Goal: Task Accomplishment & Management: Manage account settings

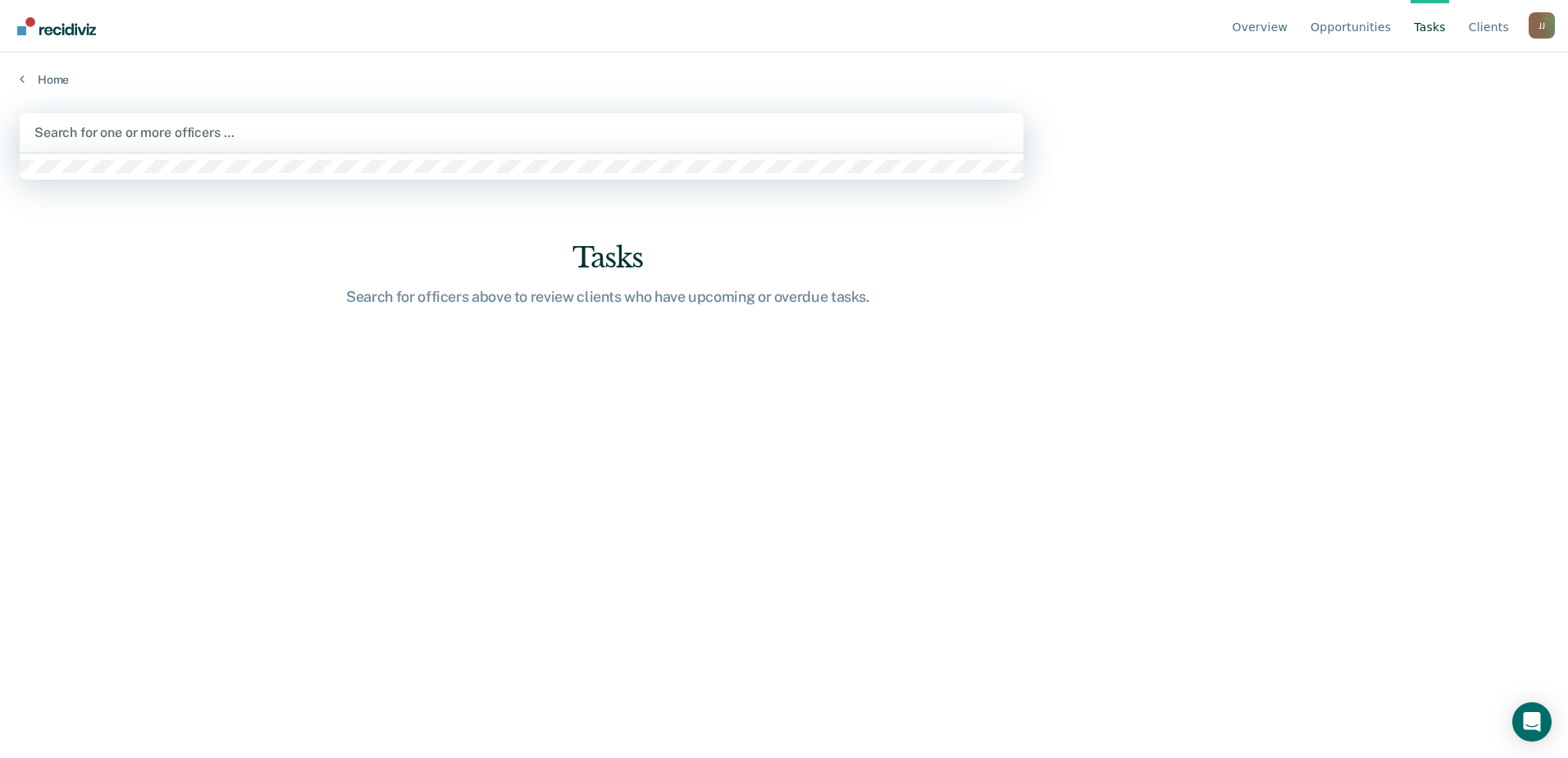
click at [146, 142] on div at bounding box center [521, 132] width 974 height 19
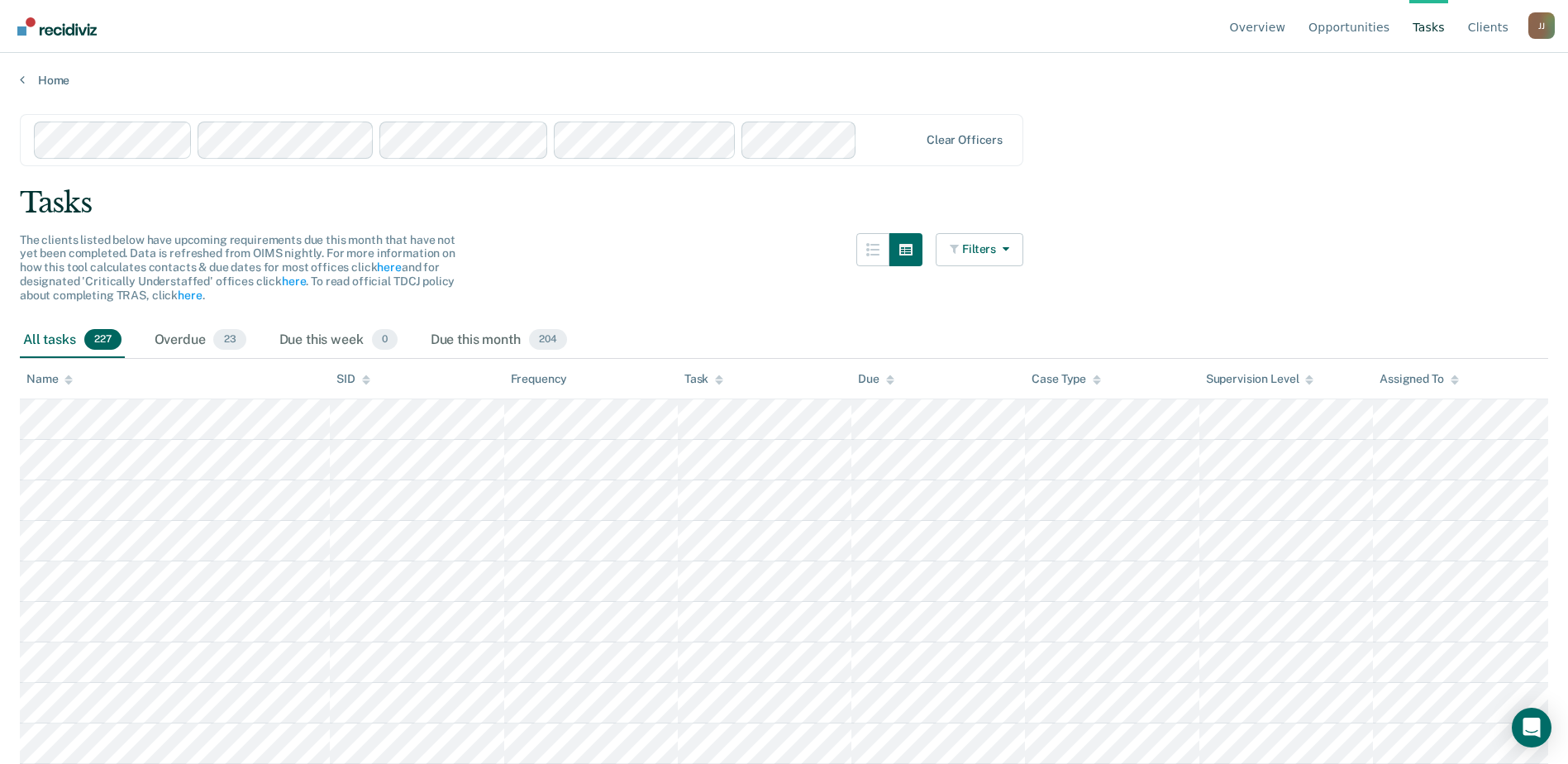
click at [947, 166] on div "Clear officers" at bounding box center [522, 140] width 1004 height 52
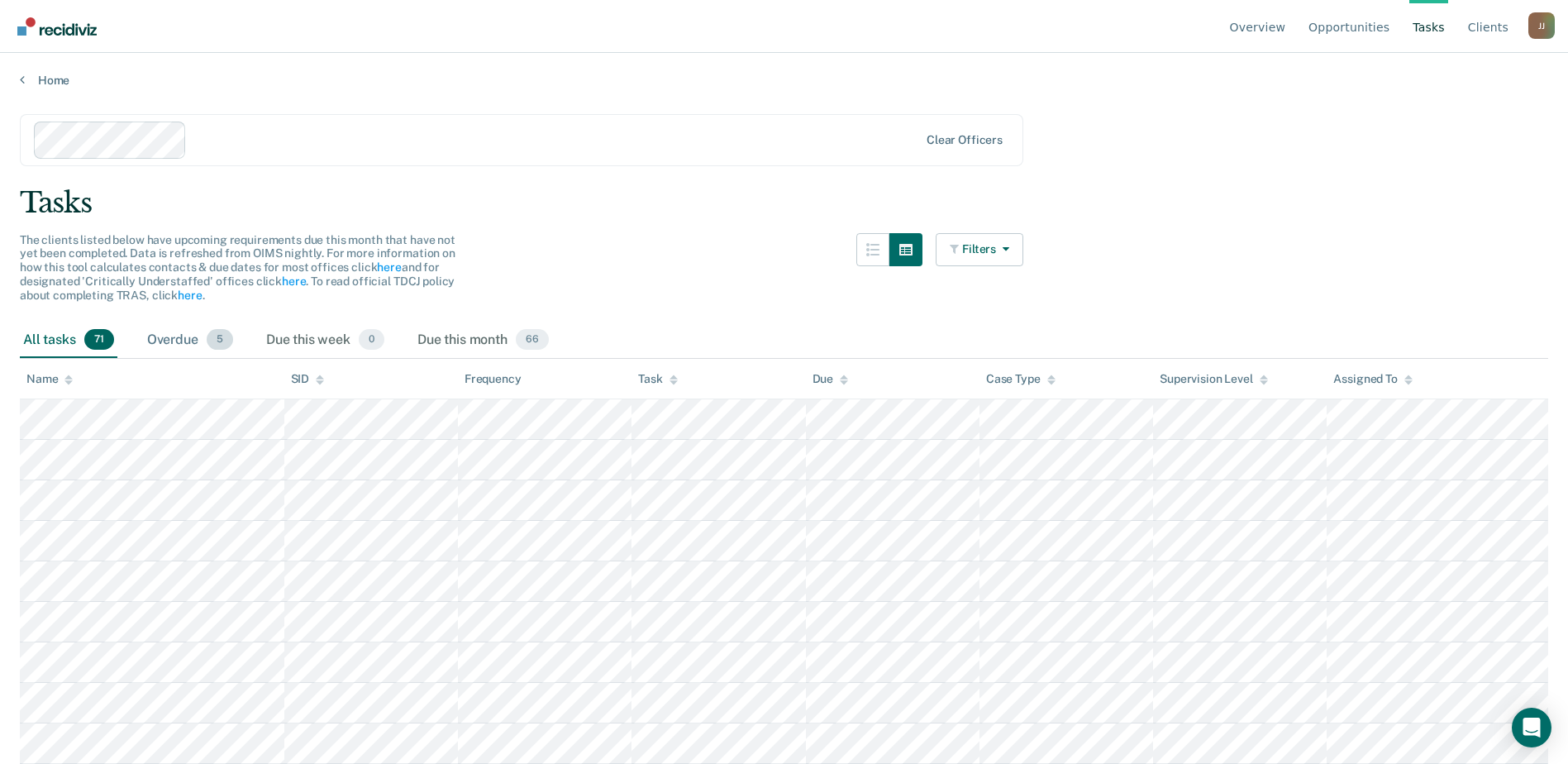
click at [236, 359] on div "Overdue 5" at bounding box center [190, 340] width 93 height 36
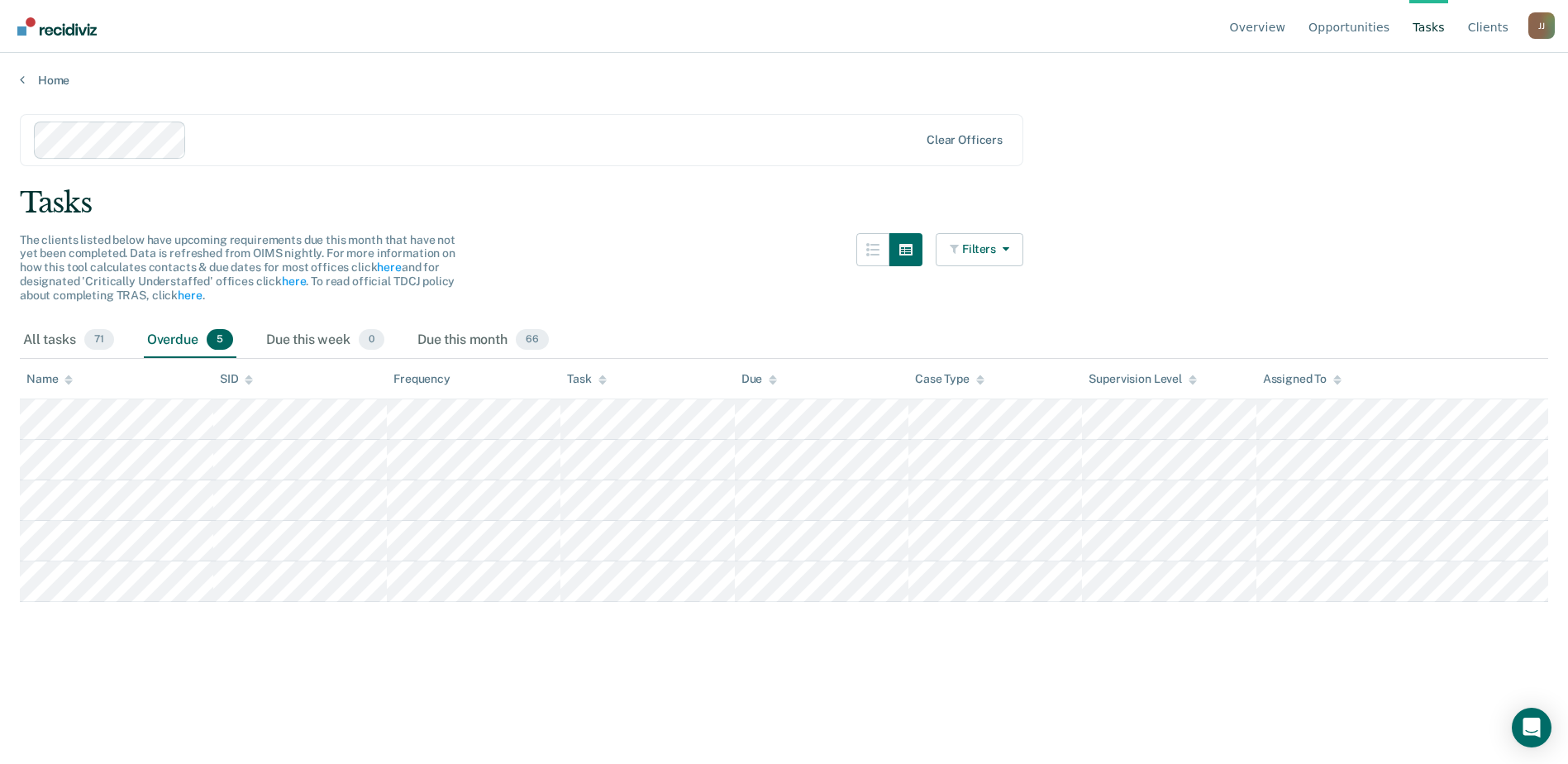
scroll to position [164, 0]
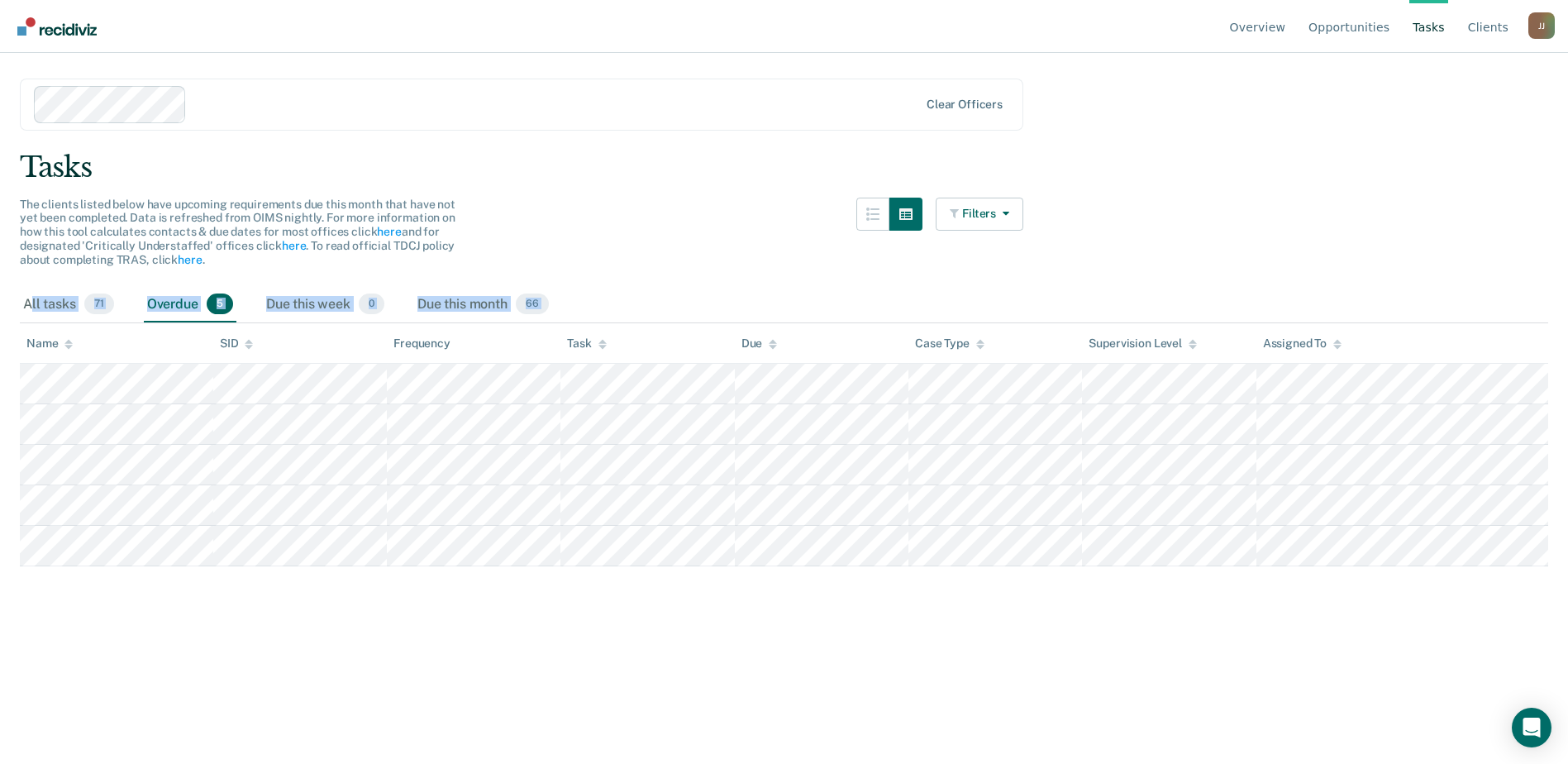
click at [1375, 650] on main "Clear officers Tasks The clients listed below have upcoming requirements due th…" at bounding box center [784, 388] width 1568 height 671
copy main "ll tasks 71 Overdue 5 Due this week 0 Due this month 66 Name SID Frequency Task…"
click at [99, 323] on div "All tasks 71" at bounding box center [68, 305] width 97 height 36
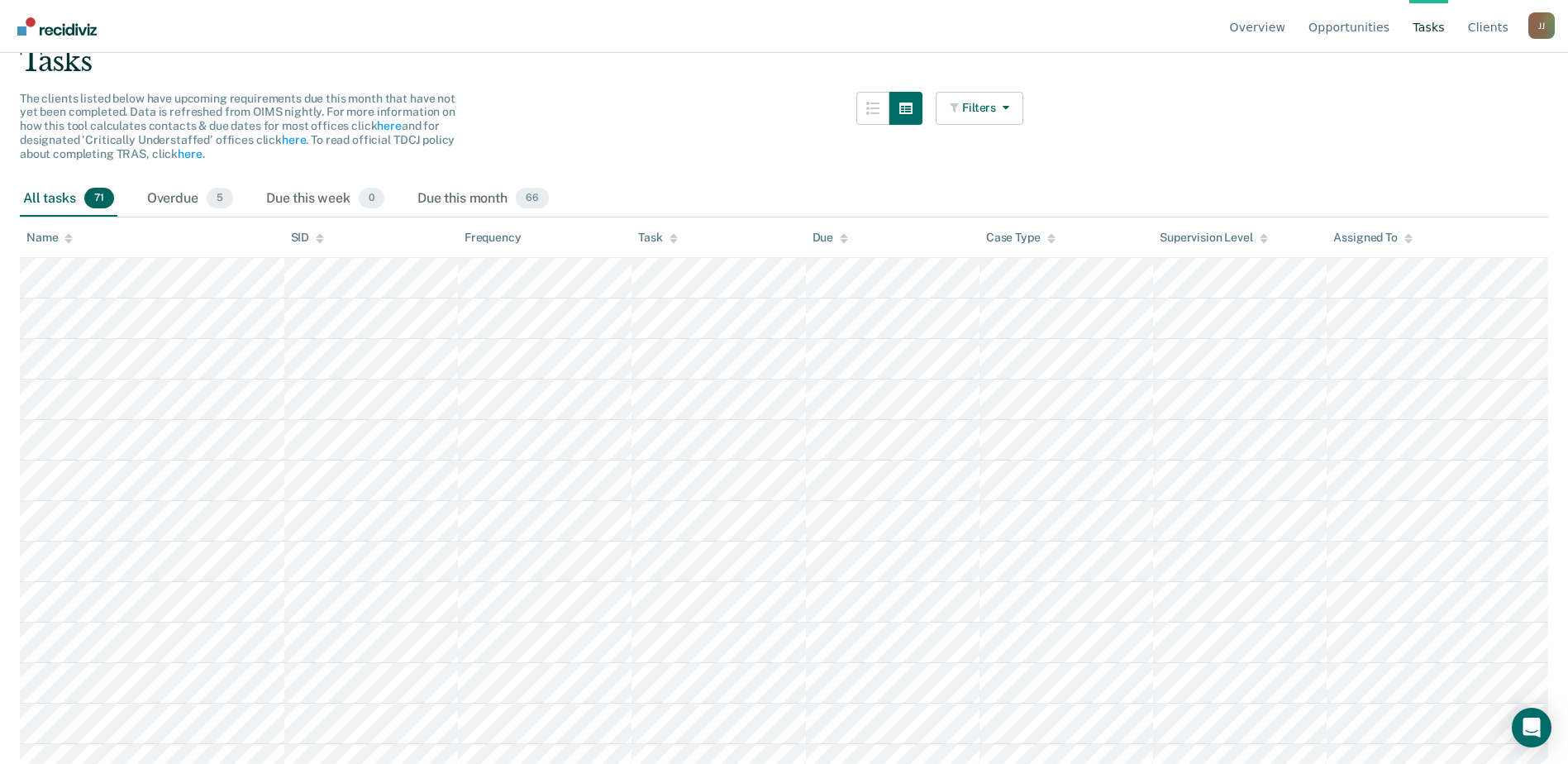
scroll to position [0, 0]
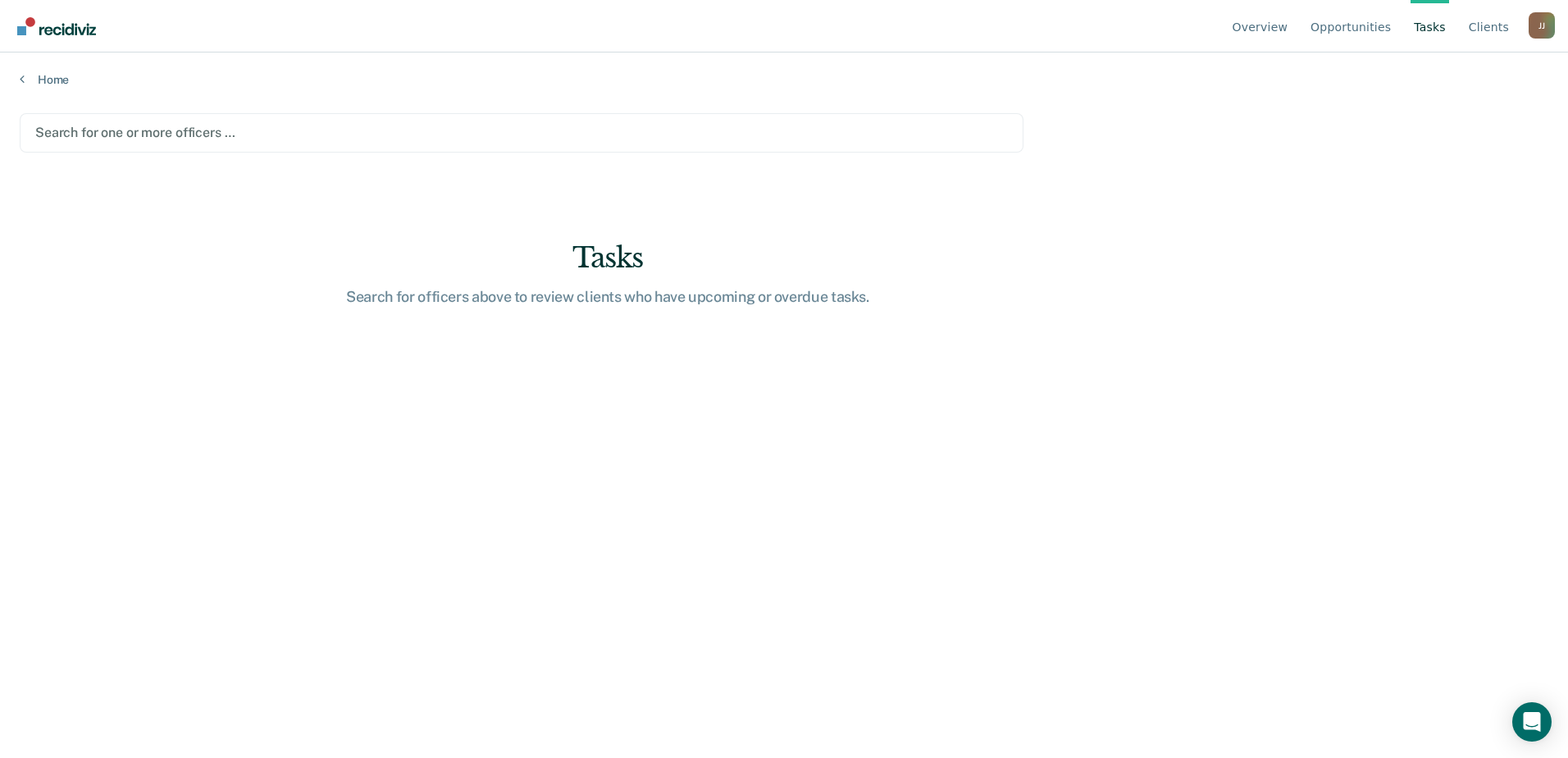
click at [219, 142] on div at bounding box center [521, 132] width 972 height 19
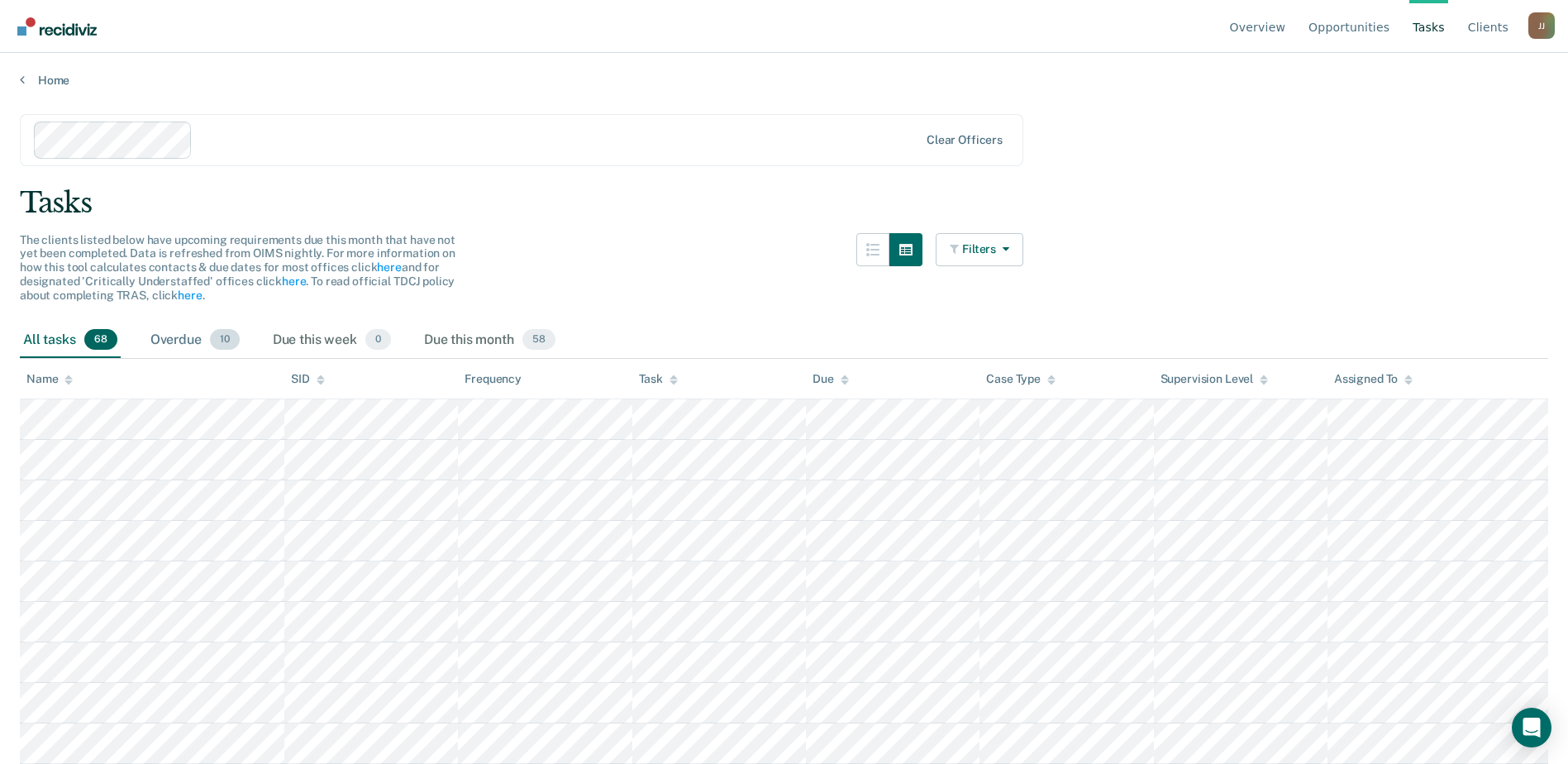
click at [243, 359] on div "Overdue 10" at bounding box center [195, 340] width 95 height 36
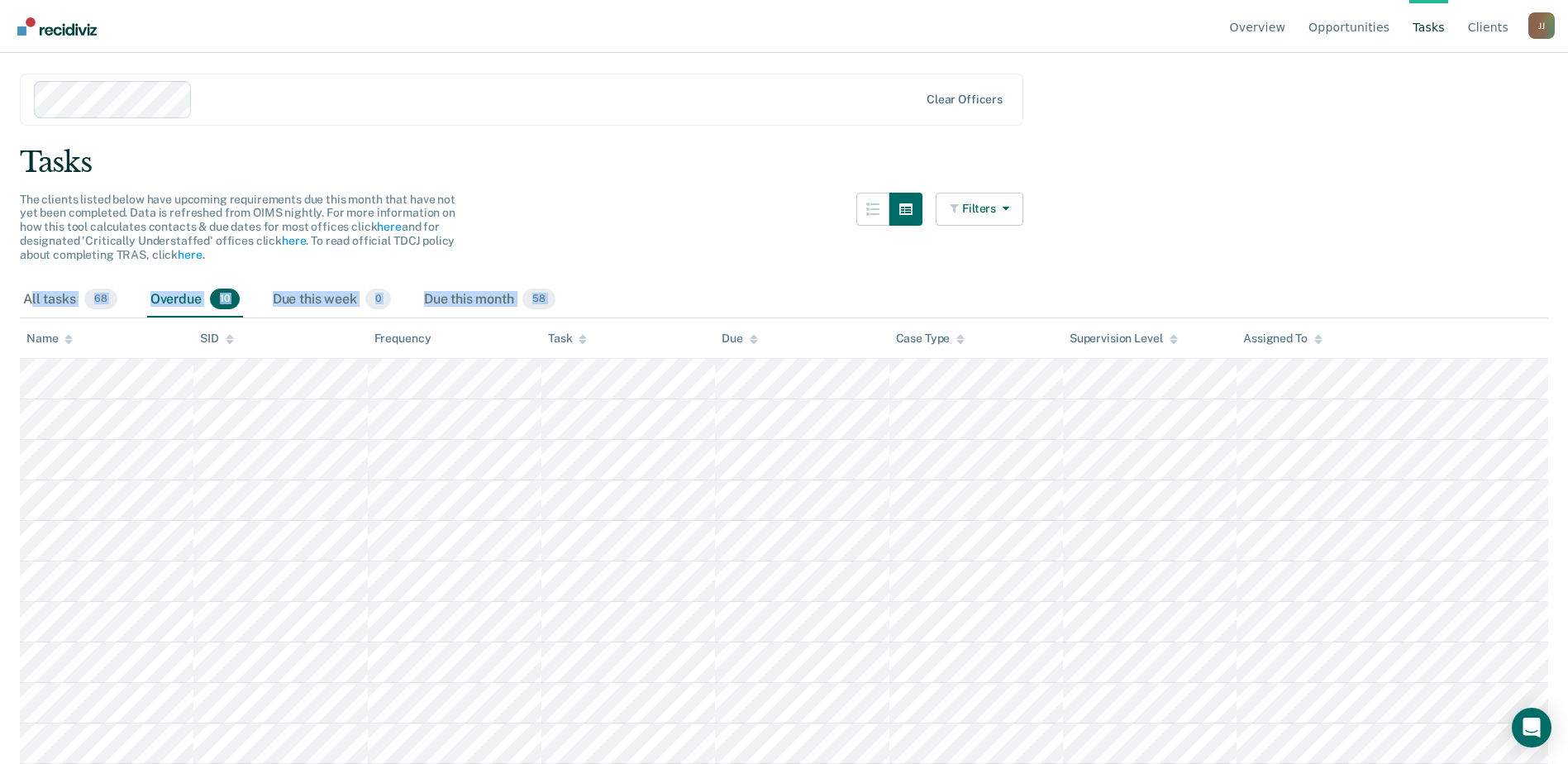
scroll to position [373, 0]
drag, startPoint x: 44, startPoint y: 130, endPoint x: 1353, endPoint y: 782, distance: 1462.4
click at [1353, 723] on html "Looks like you’re using Internet Explorer 11. For faster loading and a better e…" at bounding box center [784, 341] width 1568 height 764
copy div "ll tasks 68 Overdue 10 Due this week 0 Due this month 58"
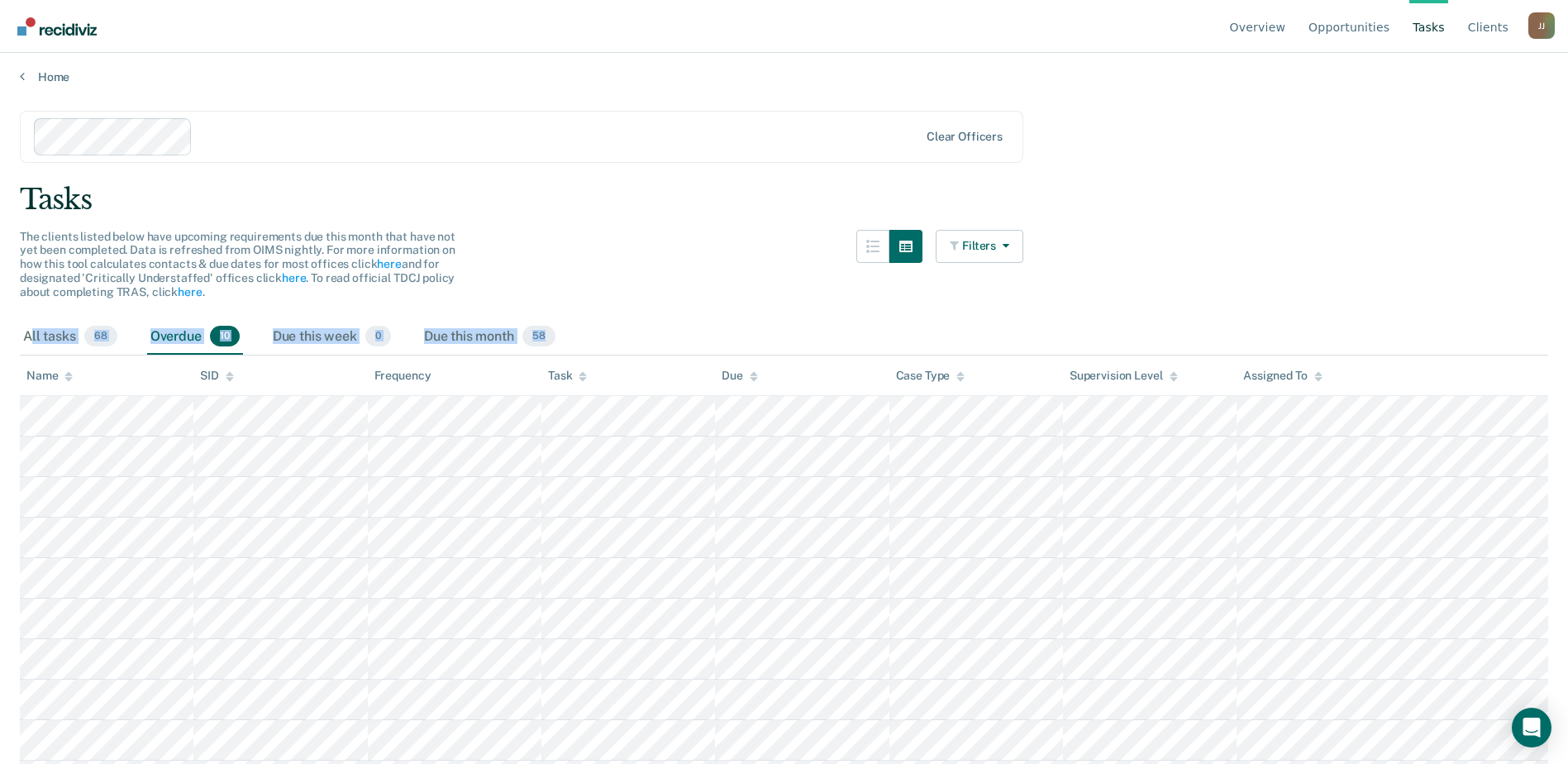
scroll to position [0, 0]
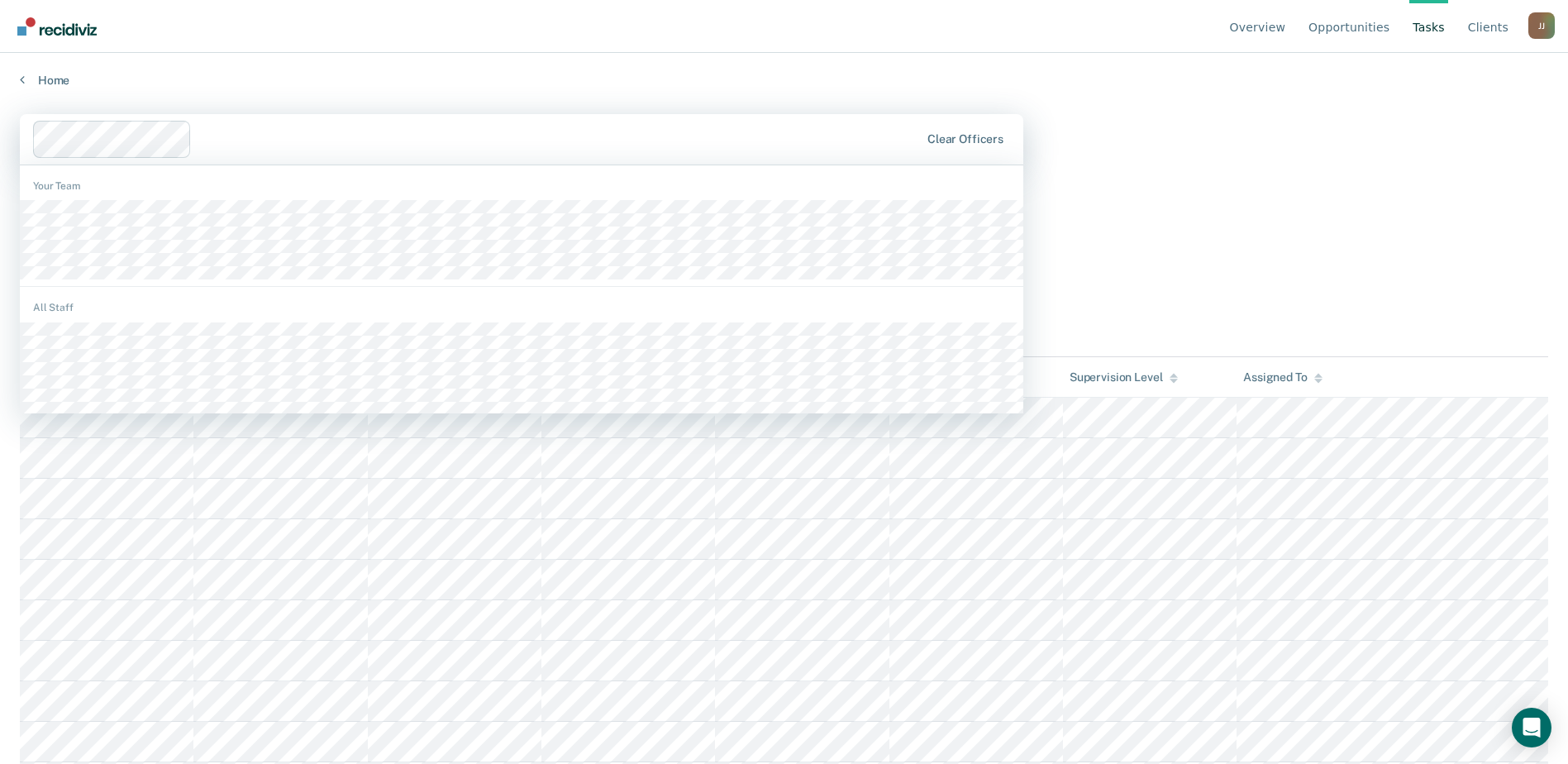
click at [455, 148] on div at bounding box center [559, 139] width 721 height 19
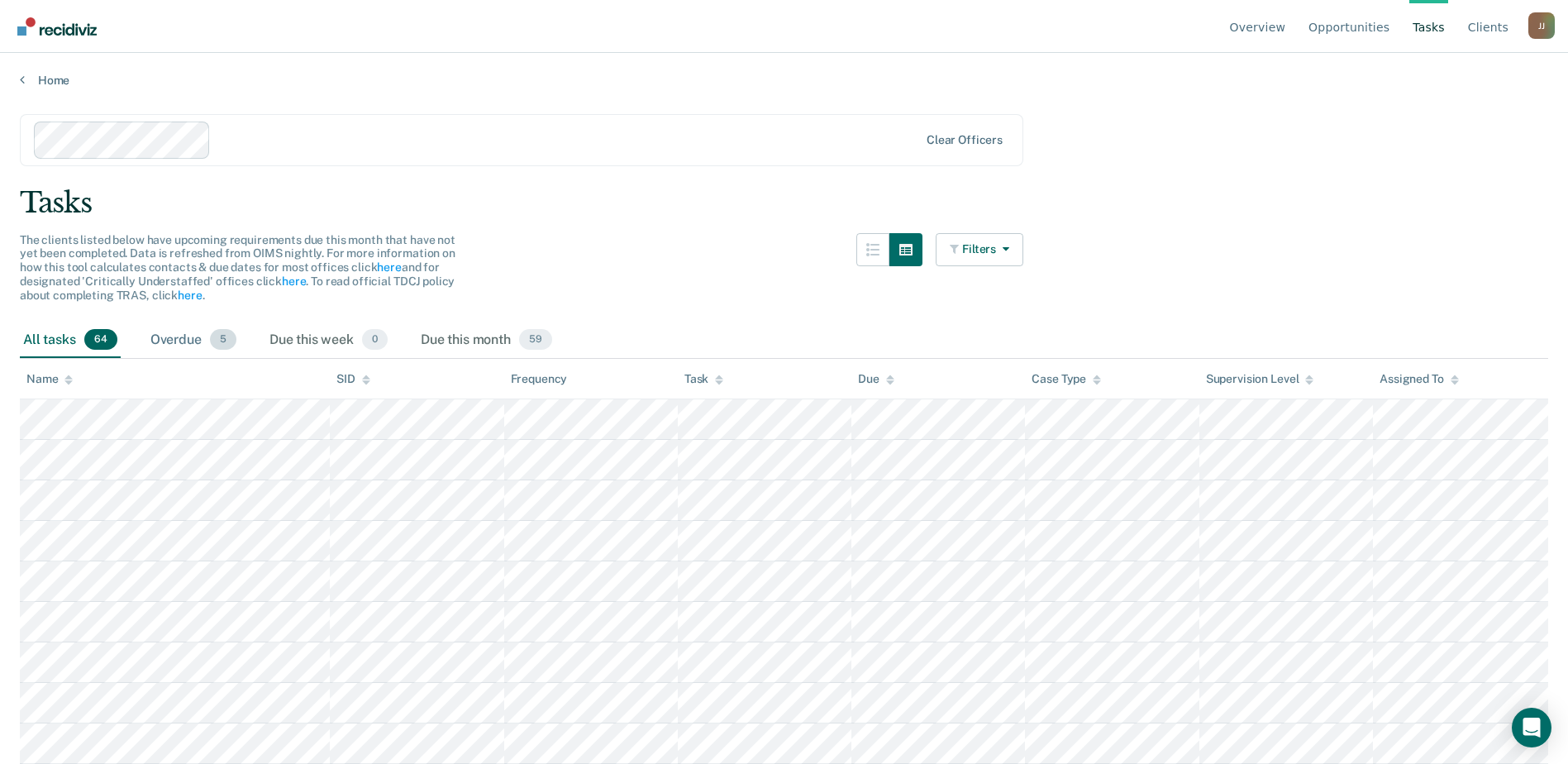
click at [240, 359] on div "Overdue 5" at bounding box center [194, 340] width 93 height 36
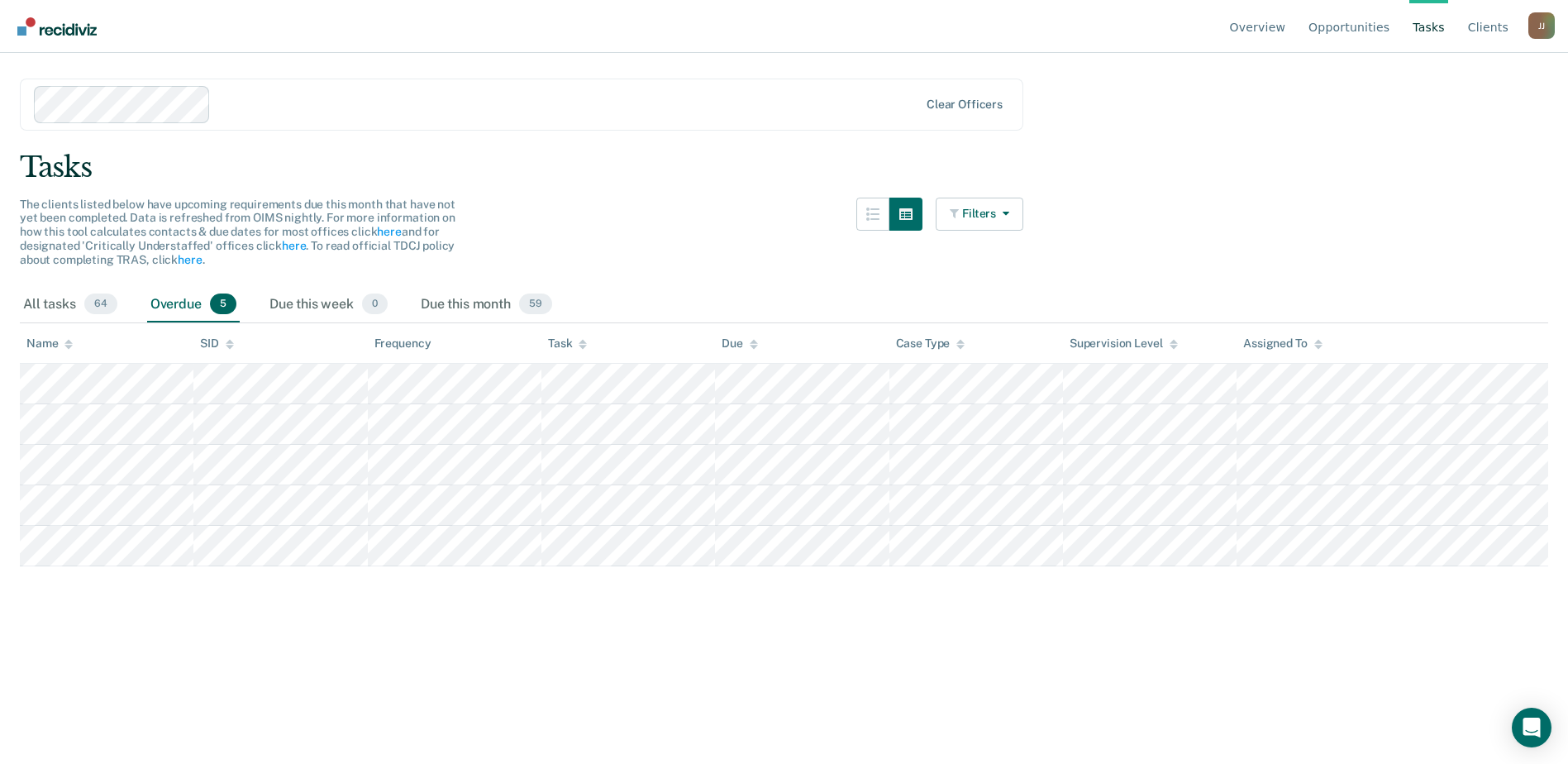
scroll to position [164, 0]
drag, startPoint x: 41, startPoint y: 379, endPoint x: 157, endPoint y: 393, distance: 116.8
click at [157, 364] on th "Name" at bounding box center [107, 343] width 174 height 41
click at [1415, 566] on tbody at bounding box center [784, 465] width 1528 height 202
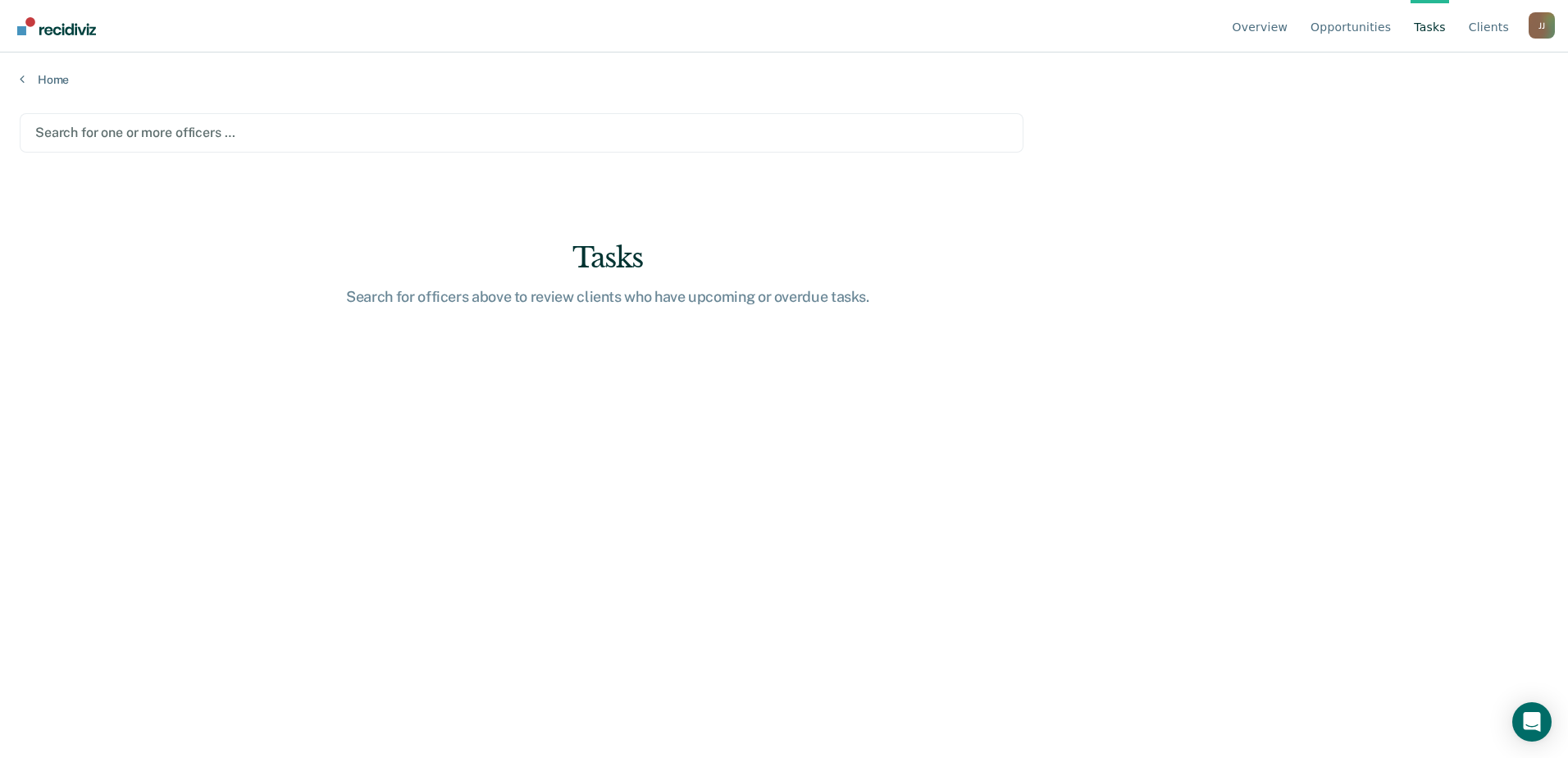
click at [248, 142] on div at bounding box center [521, 132] width 972 height 19
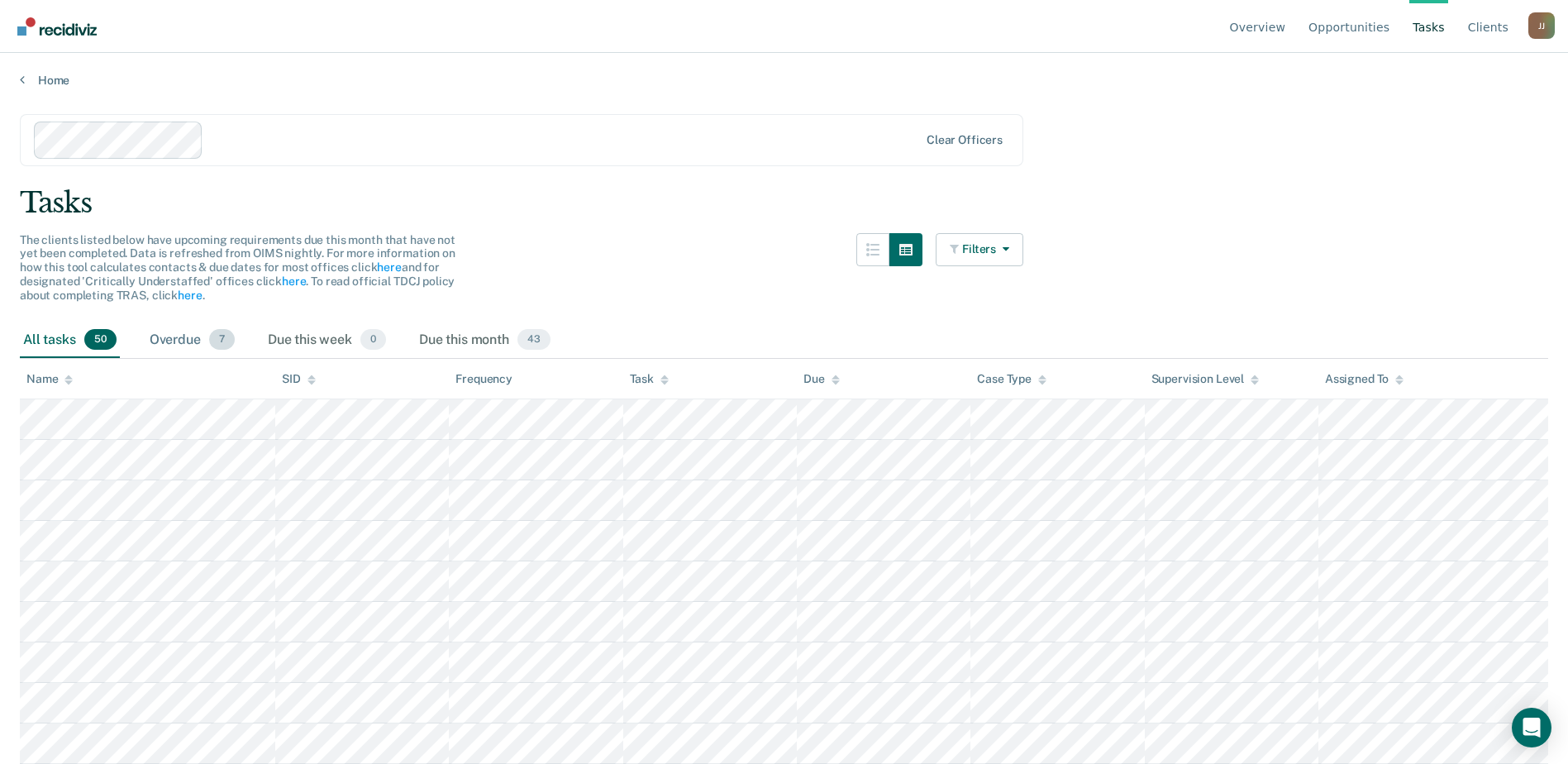
click at [238, 359] on div "Overdue 7" at bounding box center [192, 340] width 92 height 36
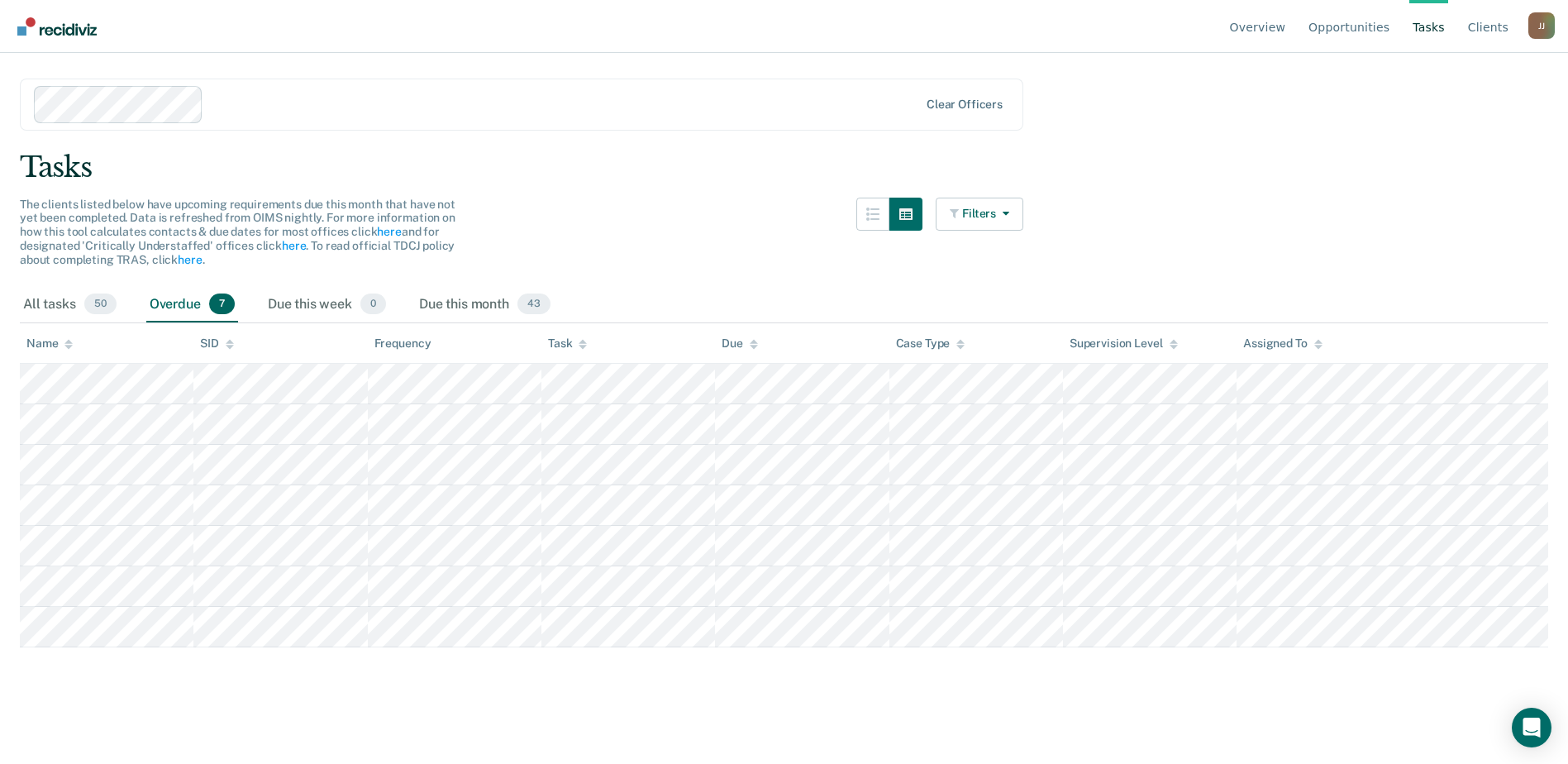
scroll to position [235, 0]
click at [535, 352] on table "Name SID Frequency Task Due Case Type Supervision Level Assigned To" at bounding box center [784, 485] width 1528 height 324
drag, startPoint x: 43, startPoint y: 303, endPoint x: 1418, endPoint y: 803, distance: 1463.1
click at [1418, 729] on html "Looks like you’re using Internet Explorer 11. For faster loading and a better e…" at bounding box center [784, 346] width 1568 height 764
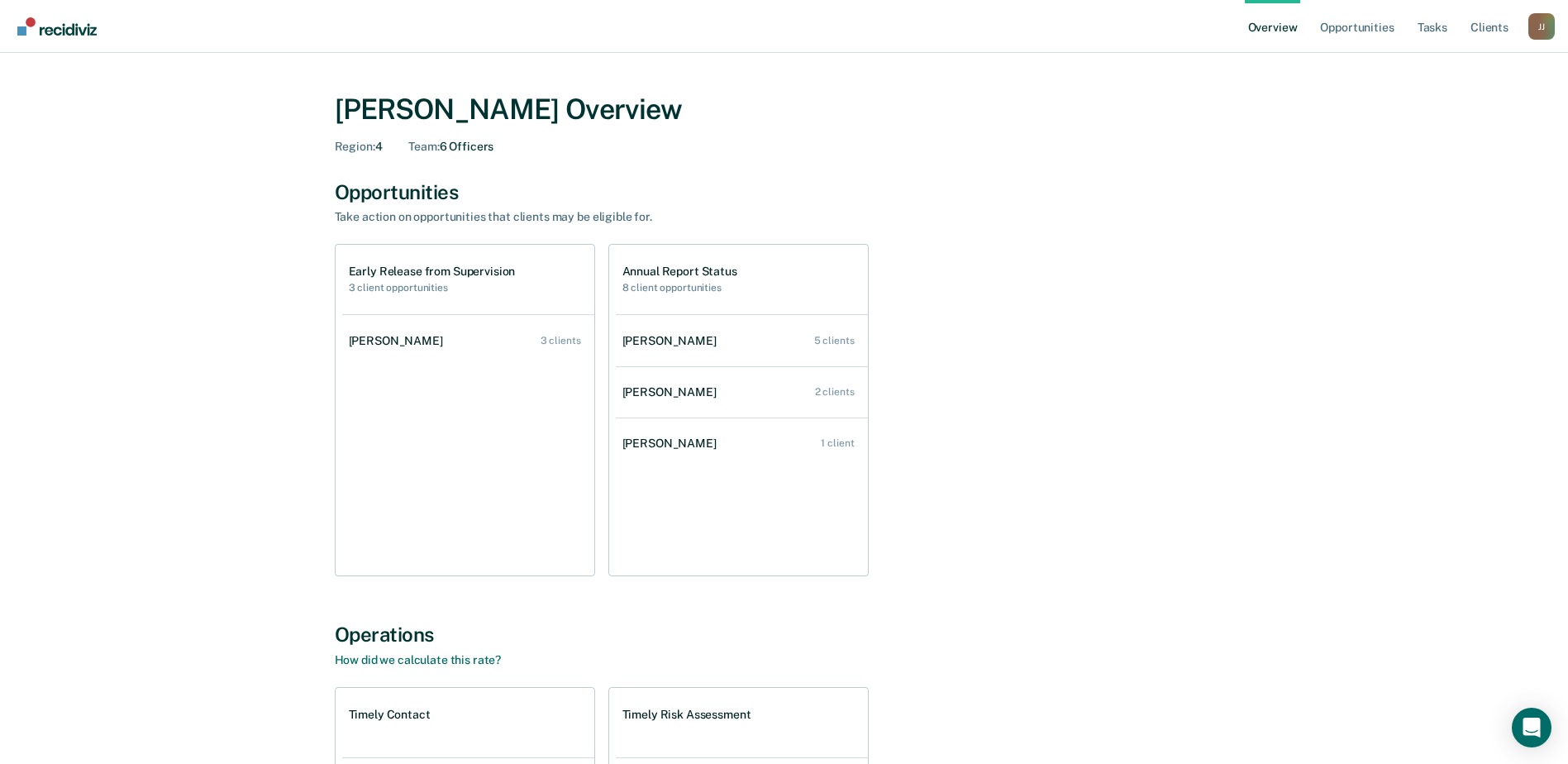
click at [1245, 49] on link "Overview" at bounding box center [1272, 26] width 56 height 53
click at [1317, 36] on link "Opportunities" at bounding box center [1356, 26] width 80 height 53
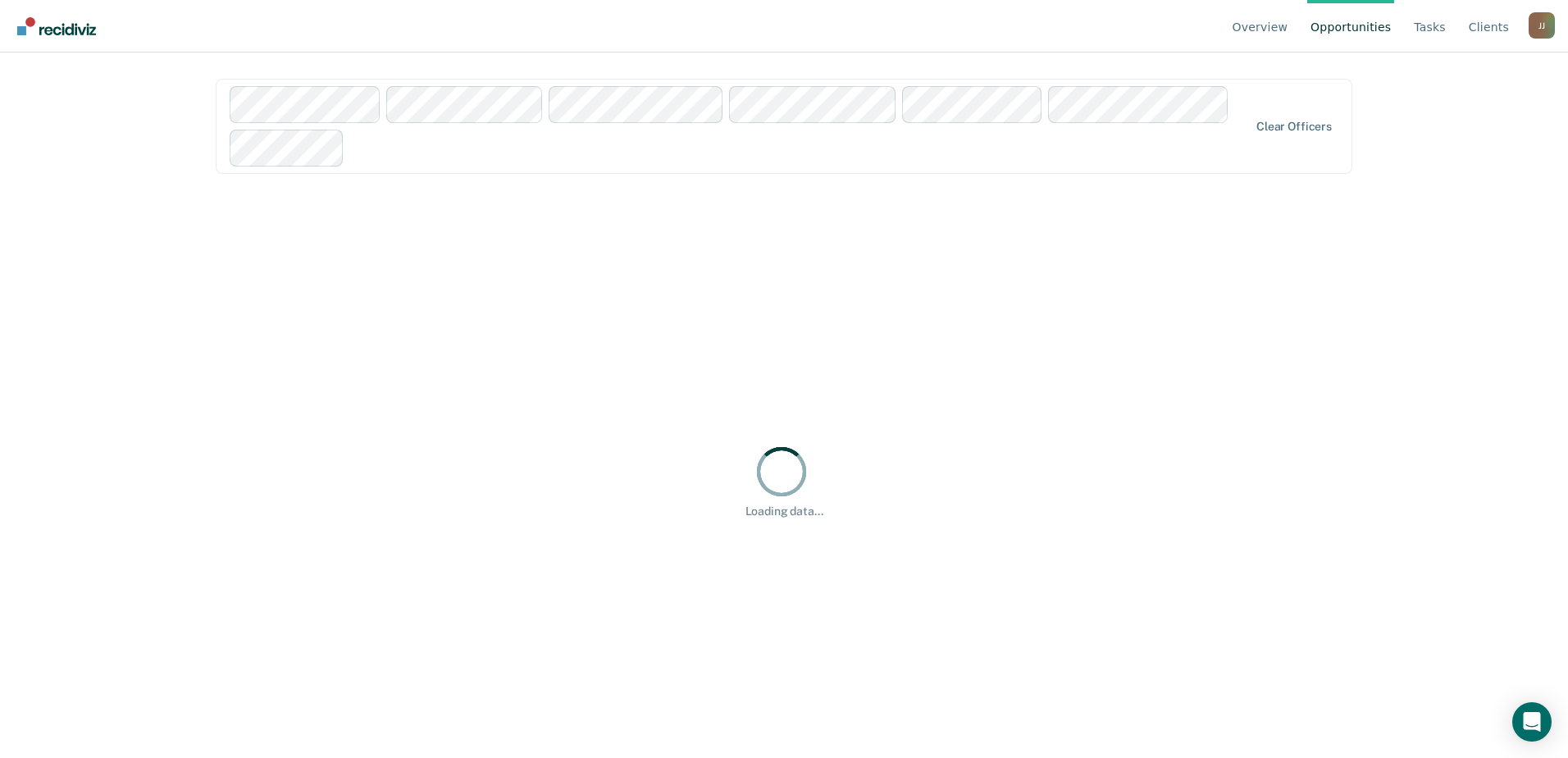
drag, startPoint x: 1431, startPoint y: 43, endPoint x: 1274, endPoint y: 180, distance: 208.4
click at [1330, 126] on div "Overview Opportunities Tasks Client s [PERSON_NAME] [PERSON_NAME] Profile How i…" at bounding box center [784, 379] width 1568 height 758
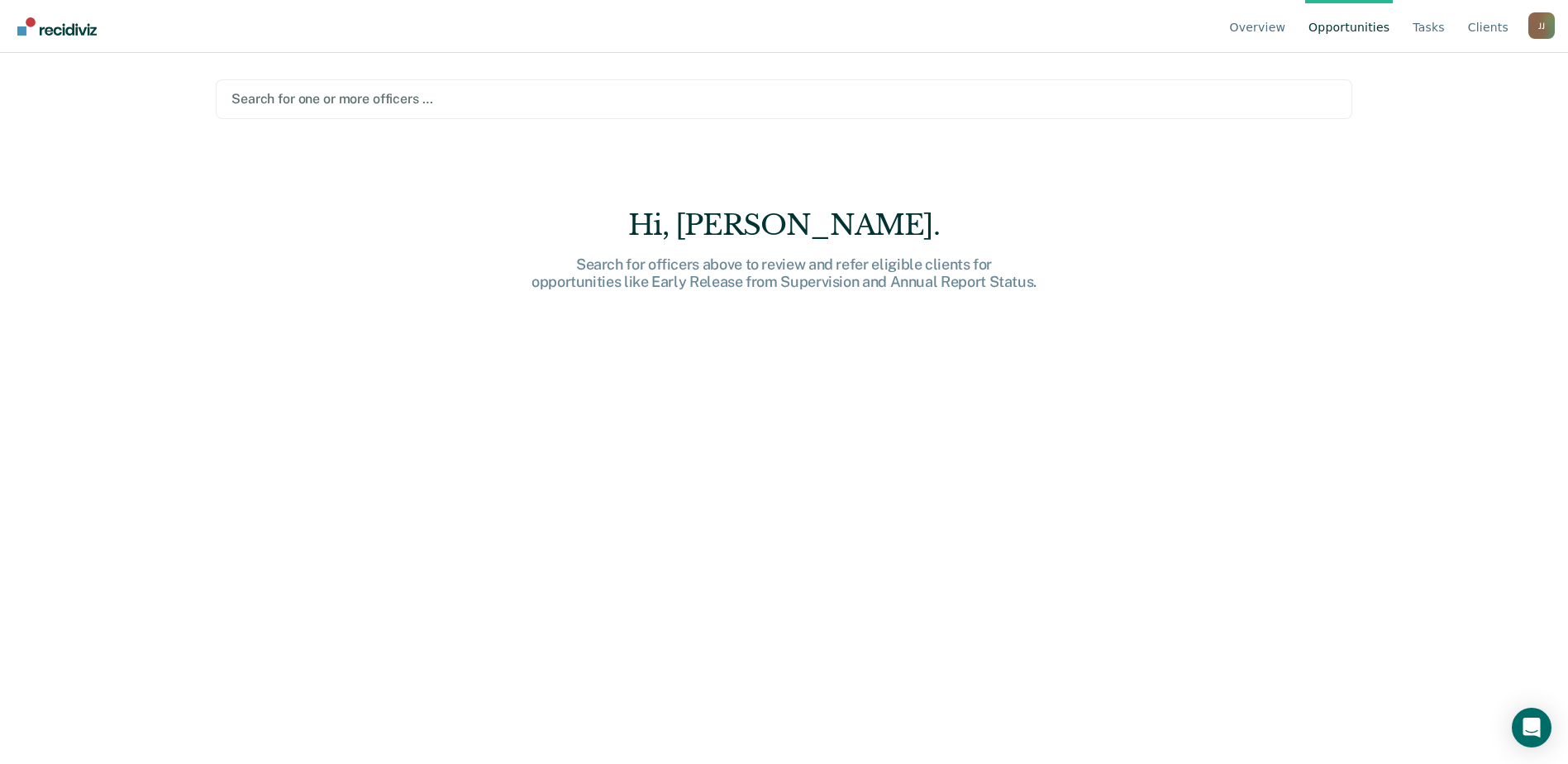
click at [564, 109] on div at bounding box center [784, 98] width 1105 height 19
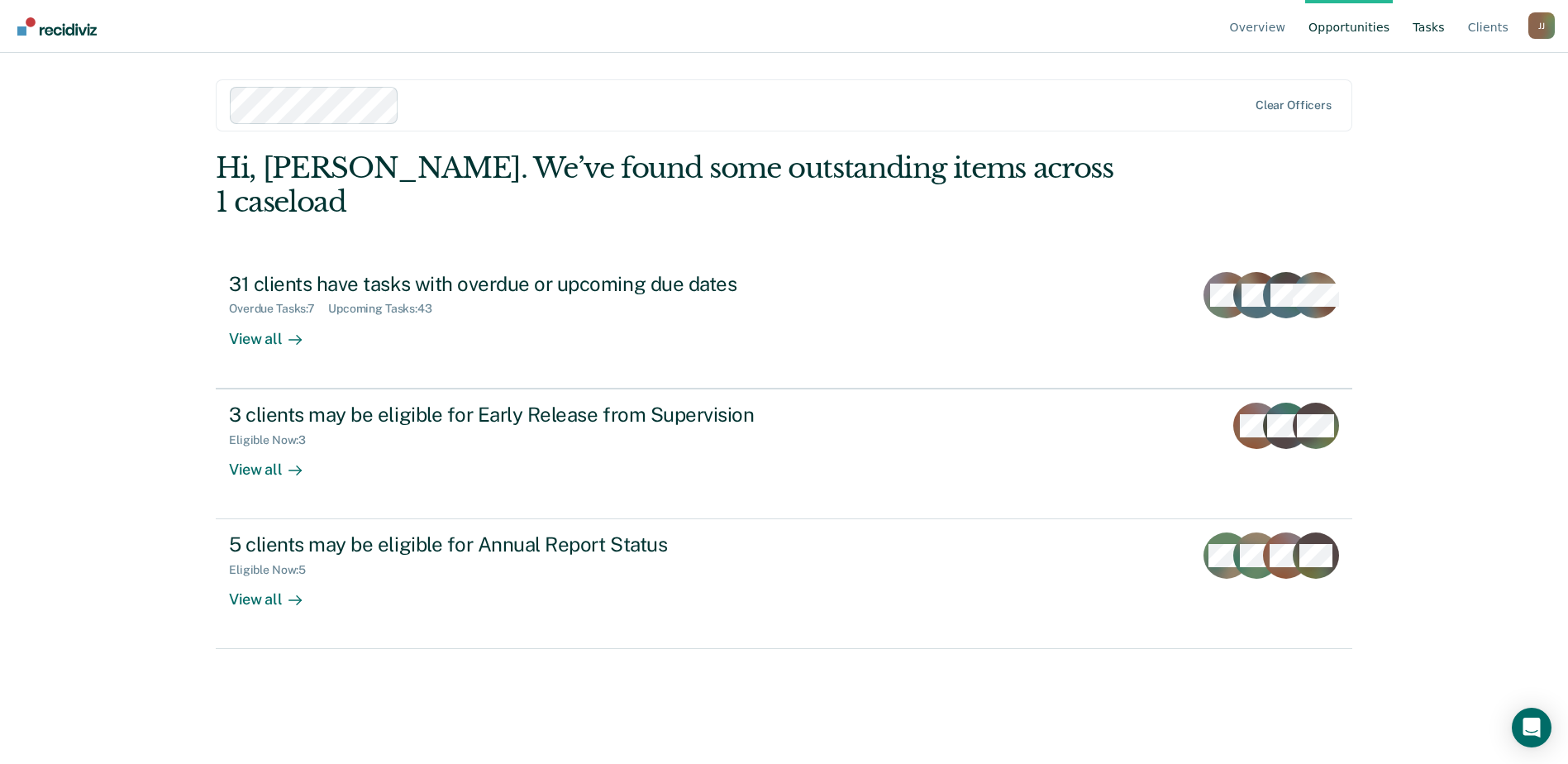
click at [1415, 43] on link "Tasks" at bounding box center [1428, 26] width 39 height 53
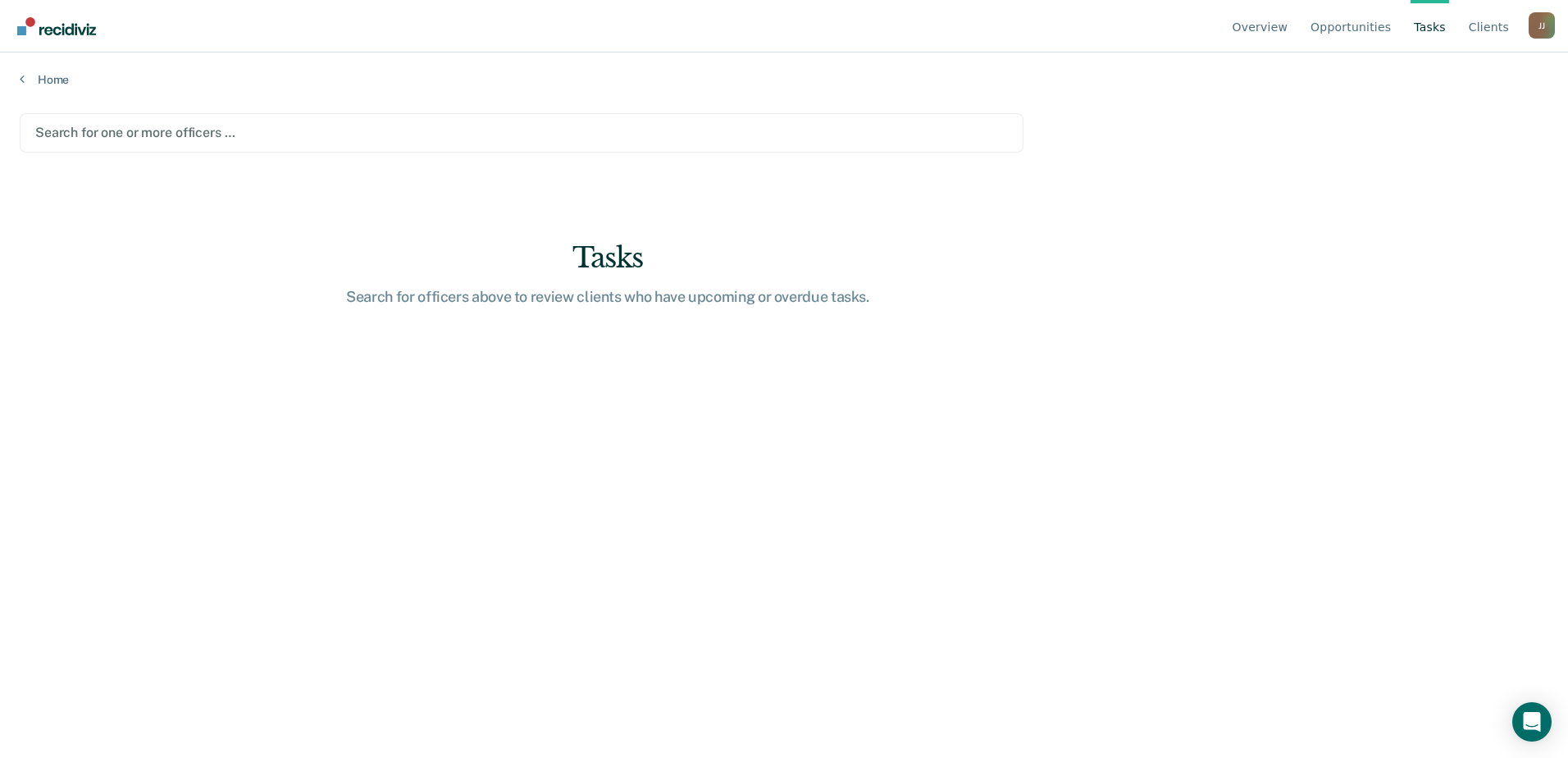
click at [205, 142] on div at bounding box center [521, 132] width 972 height 19
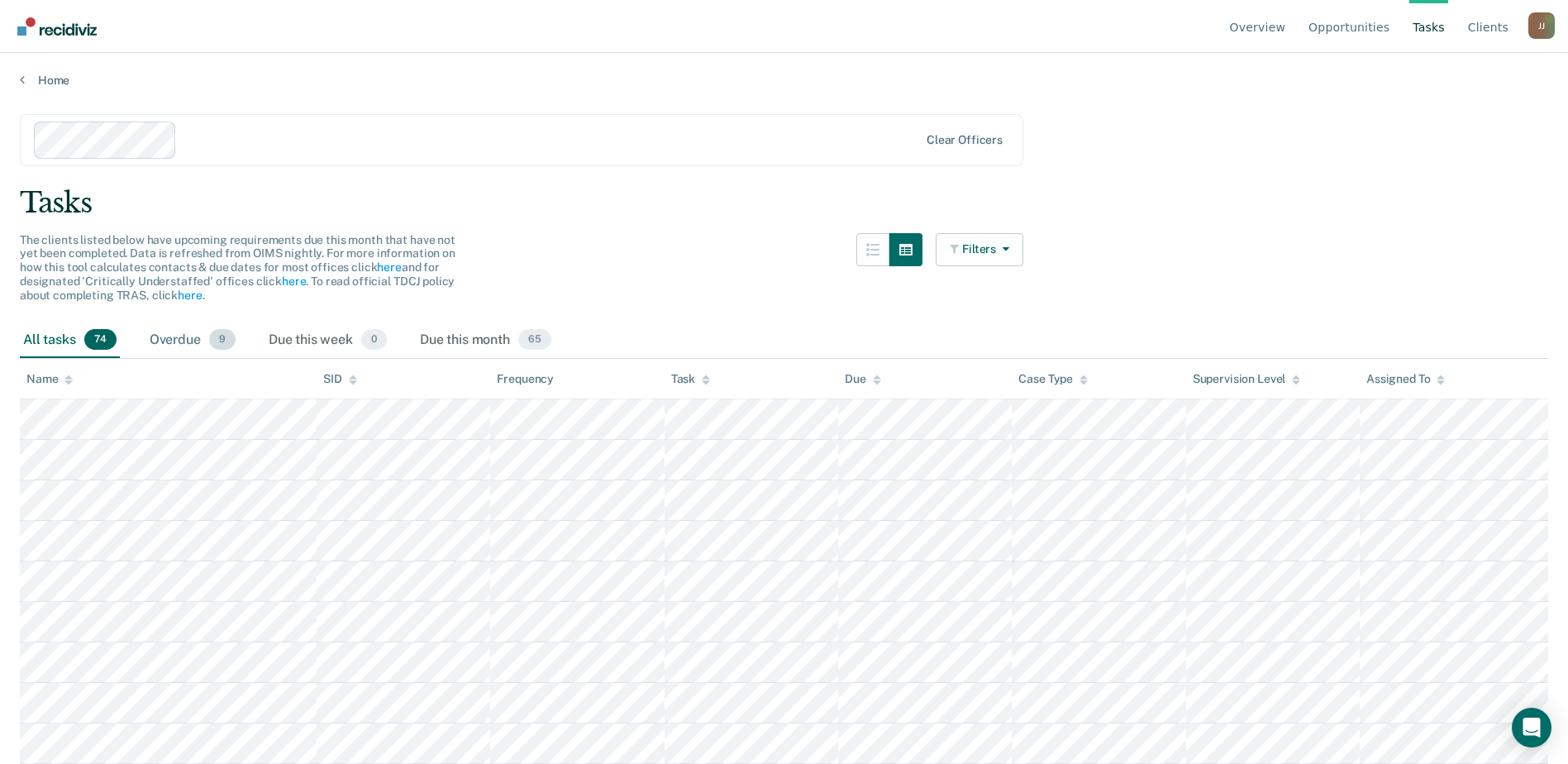
click at [239, 359] on div "Overdue 9" at bounding box center [193, 340] width 93 height 36
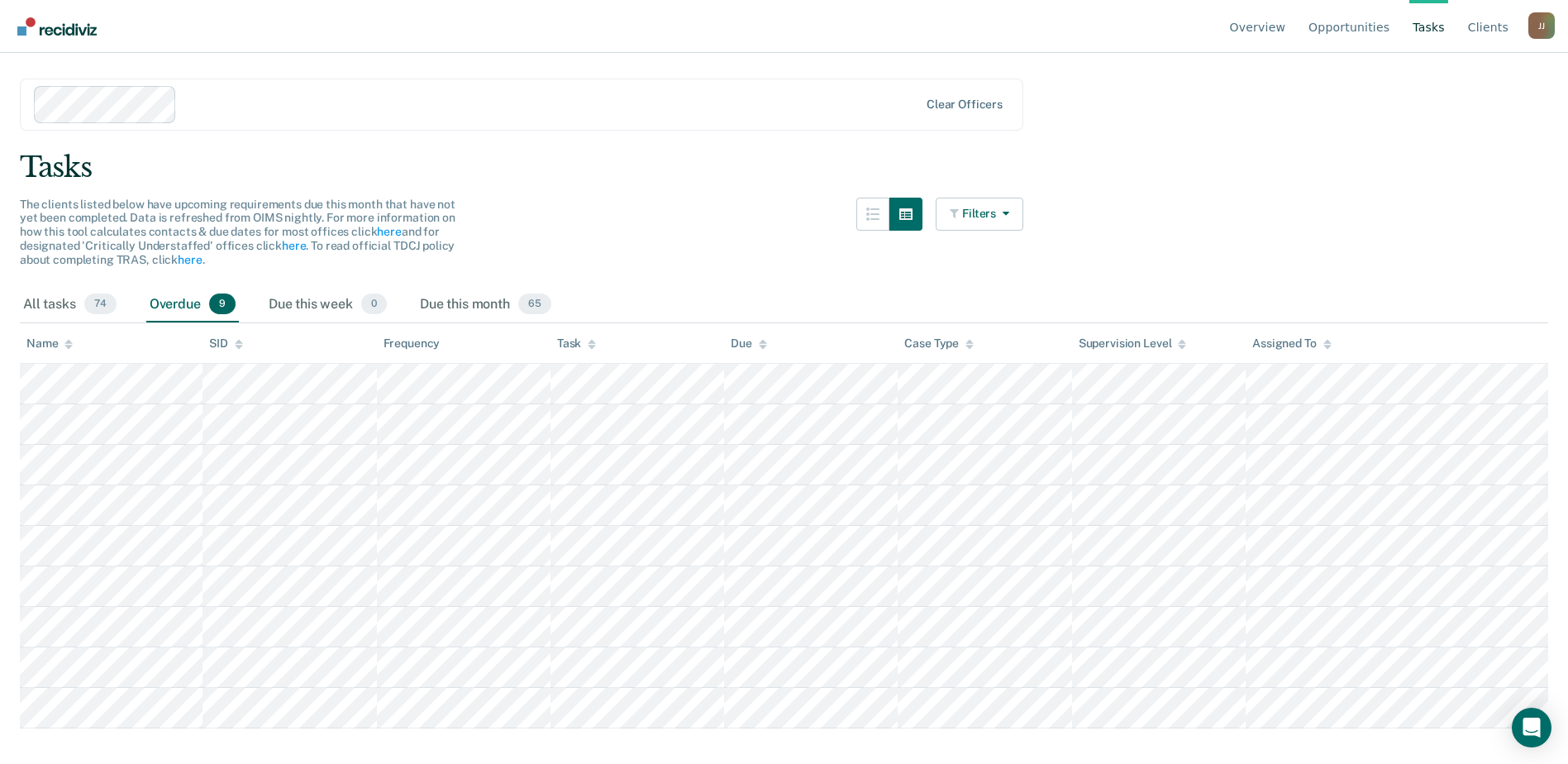
scroll to position [278, 0]
click at [1400, 729] on html "Looks like you’re using Internet Explorer 11. For faster loading and a better e…" at bounding box center [784, 346] width 1568 height 764
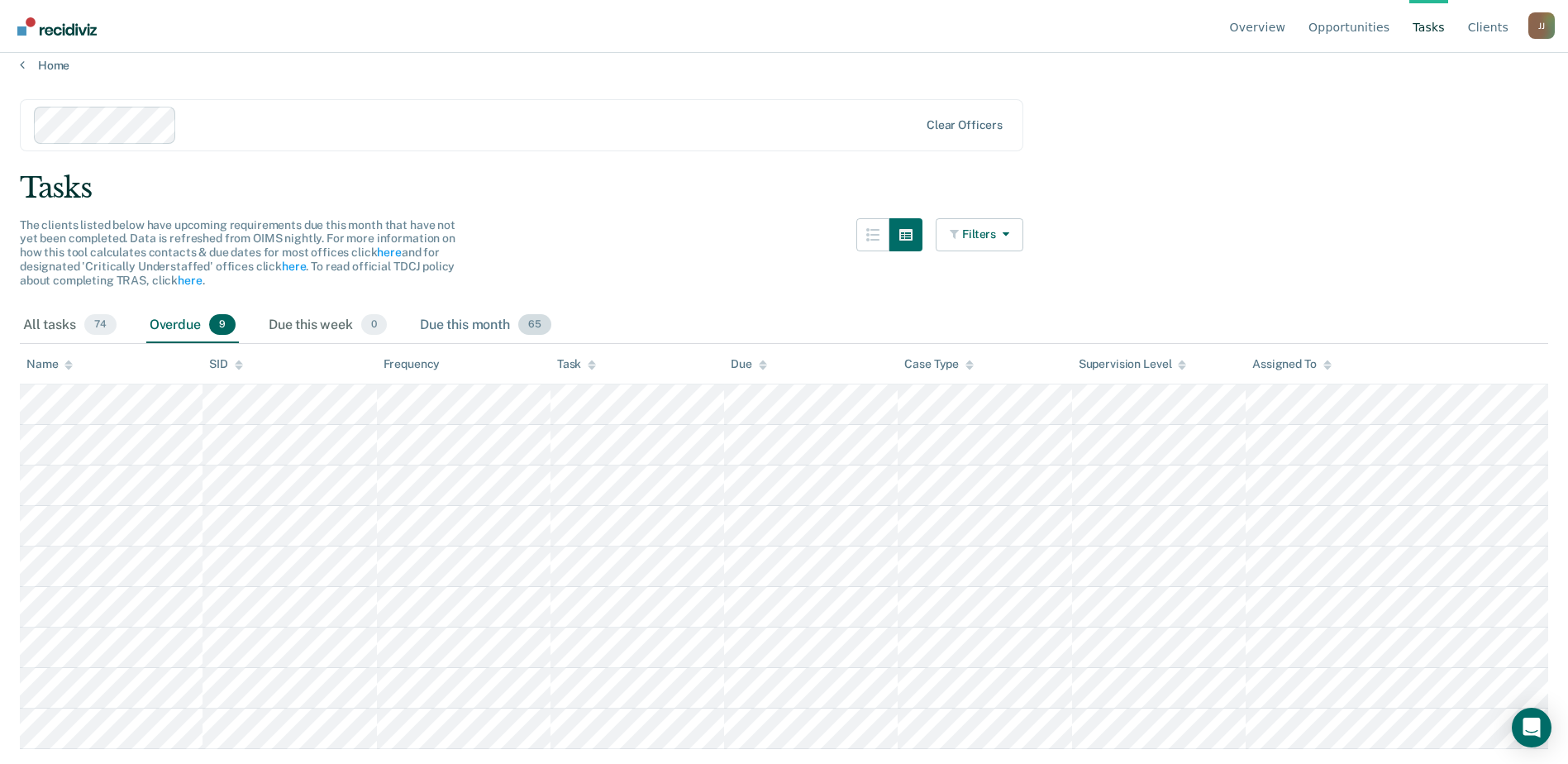
scroll to position [0, 0]
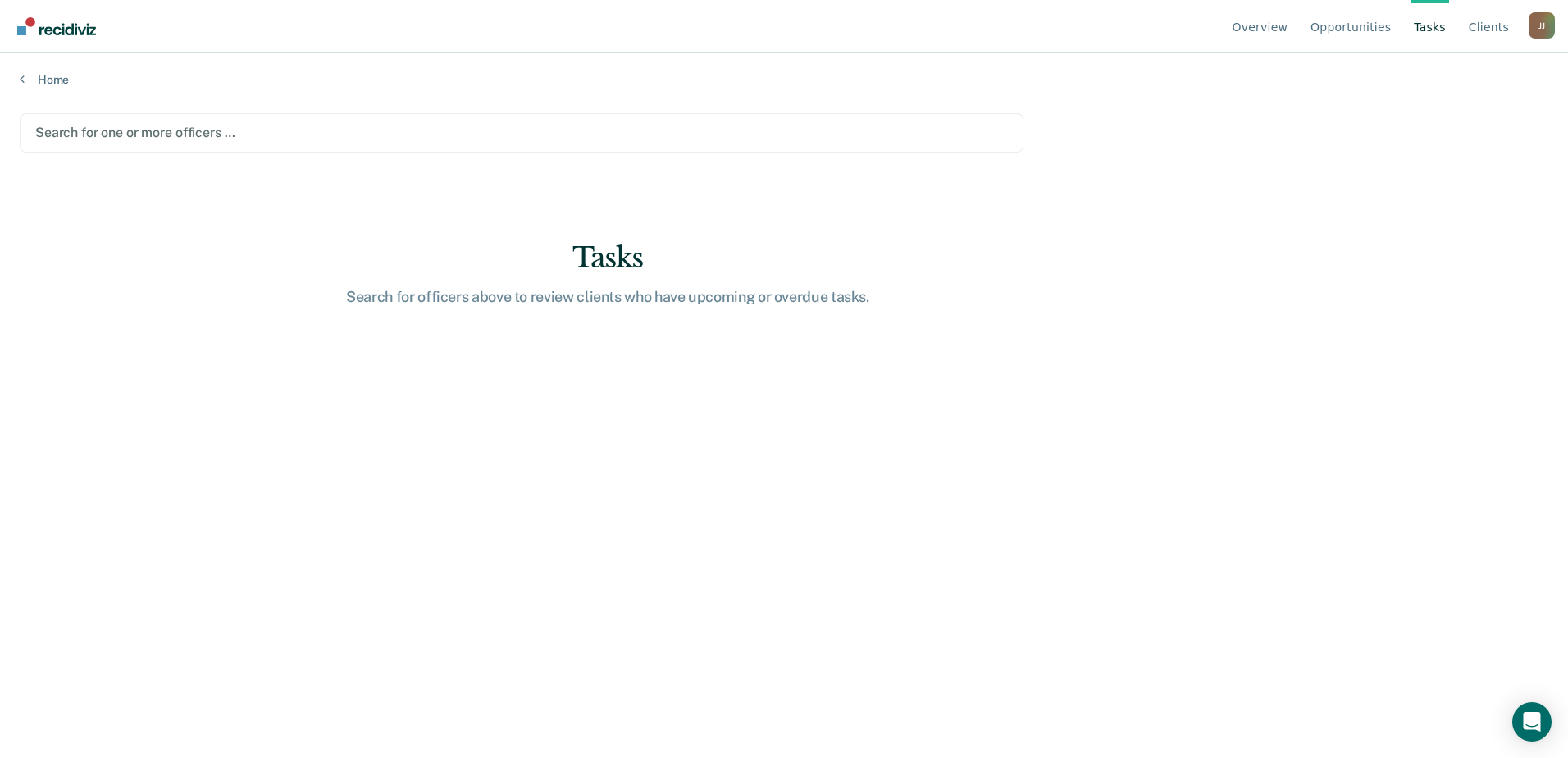
click at [246, 142] on div at bounding box center [521, 132] width 972 height 19
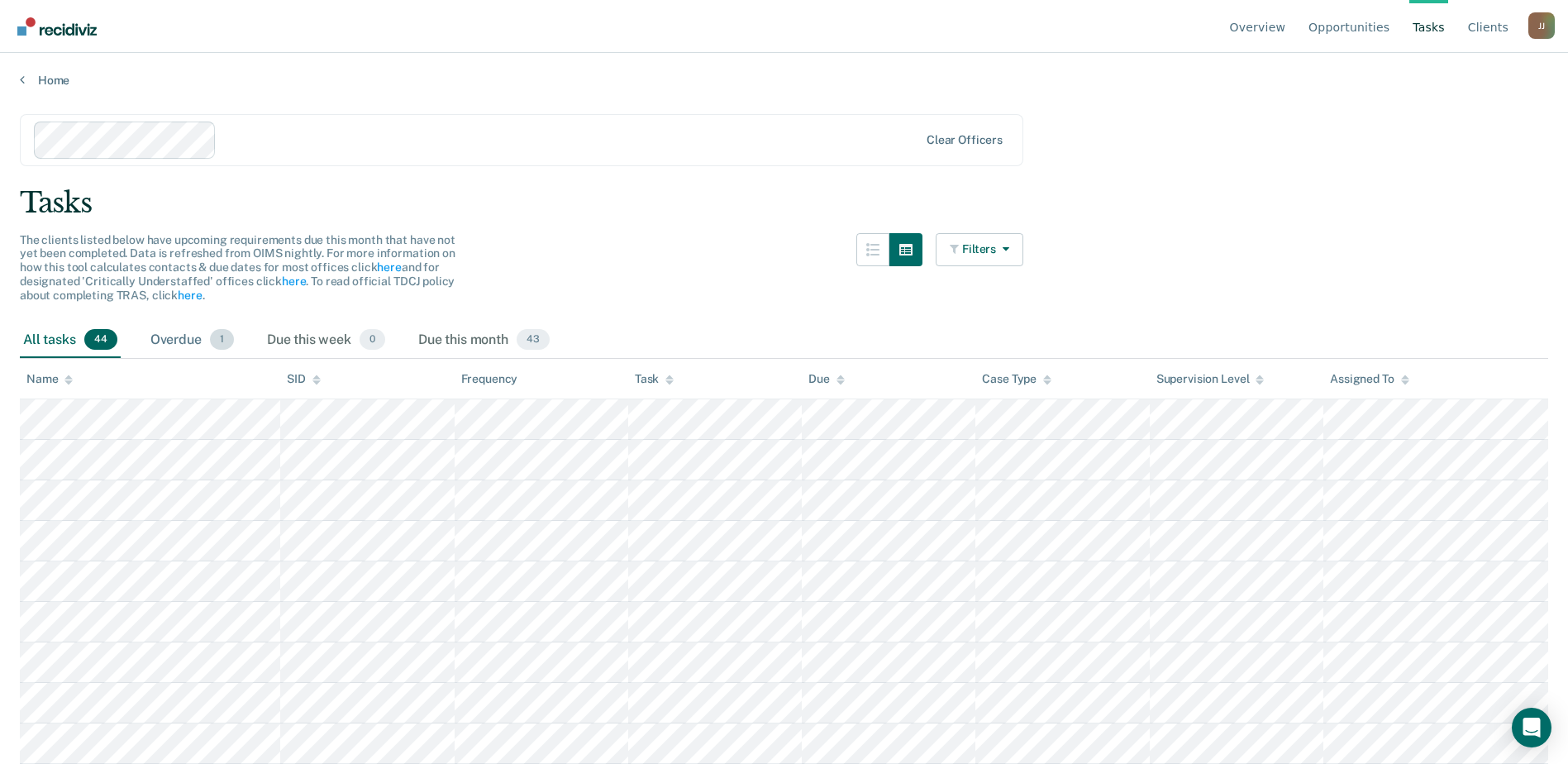
click at [237, 359] on div "Overdue 1" at bounding box center [192, 340] width 90 height 36
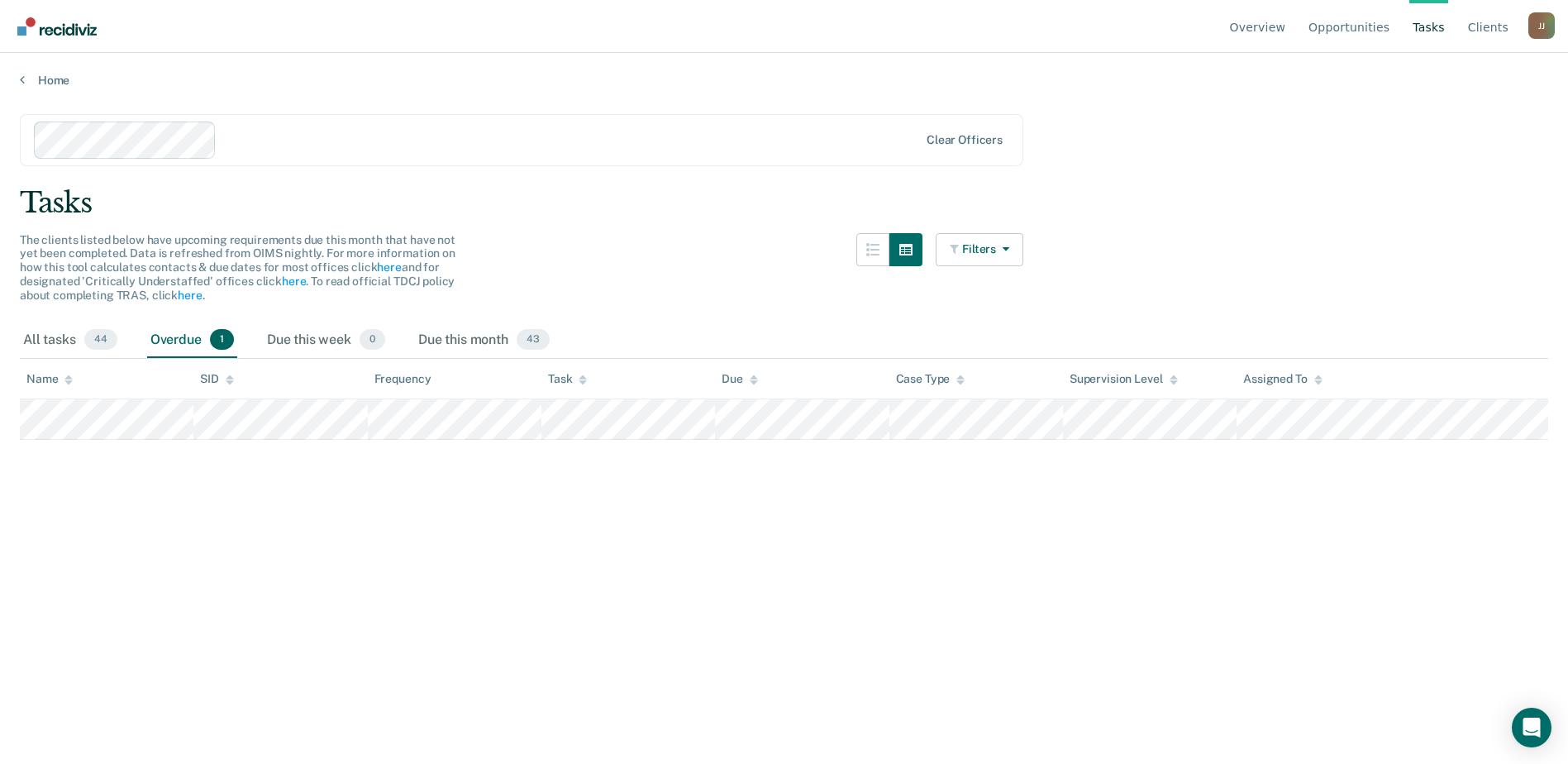
drag, startPoint x: 45, startPoint y: 545, endPoint x: 215, endPoint y: 567, distance: 171.4
click at [215, 399] on tr "Name SID Frequency Task Due Case Type Supervision Level Assigned To" at bounding box center [784, 379] width 1528 height 41
click at [1391, 440] on tr at bounding box center [784, 419] width 1528 height 41
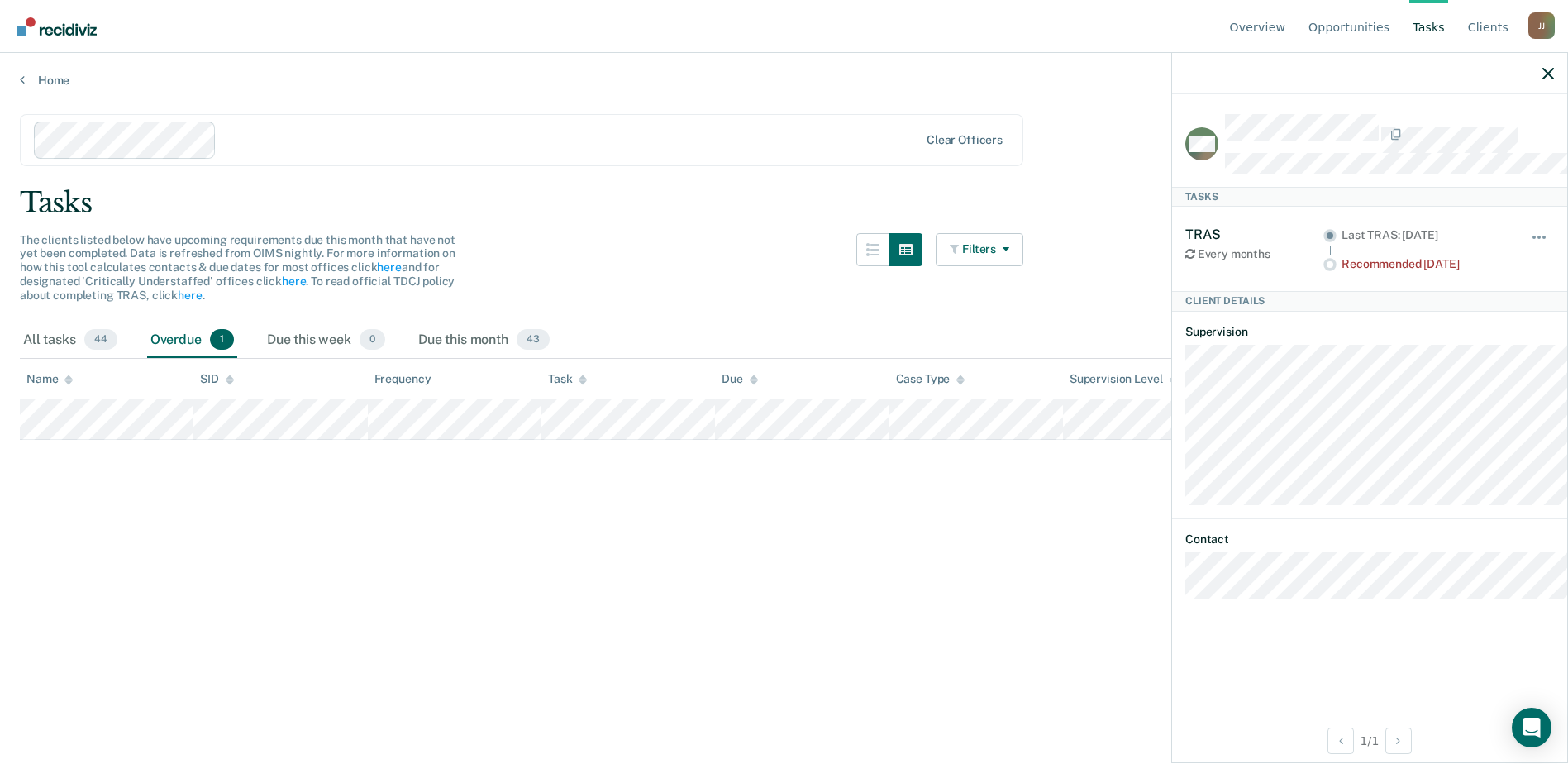
drag, startPoint x: 206, startPoint y: 570, endPoint x: 870, endPoint y: 460, distance: 673.0
click at [870, 322] on div at bounding box center [889, 278] width 66 height 89
click at [370, 680] on main "Clear officers Tasks The clients listed below have upcoming requirements due th…" at bounding box center [784, 424] width 1568 height 671
click at [1546, 79] on icon "button" at bounding box center [1548, 74] width 11 height 11
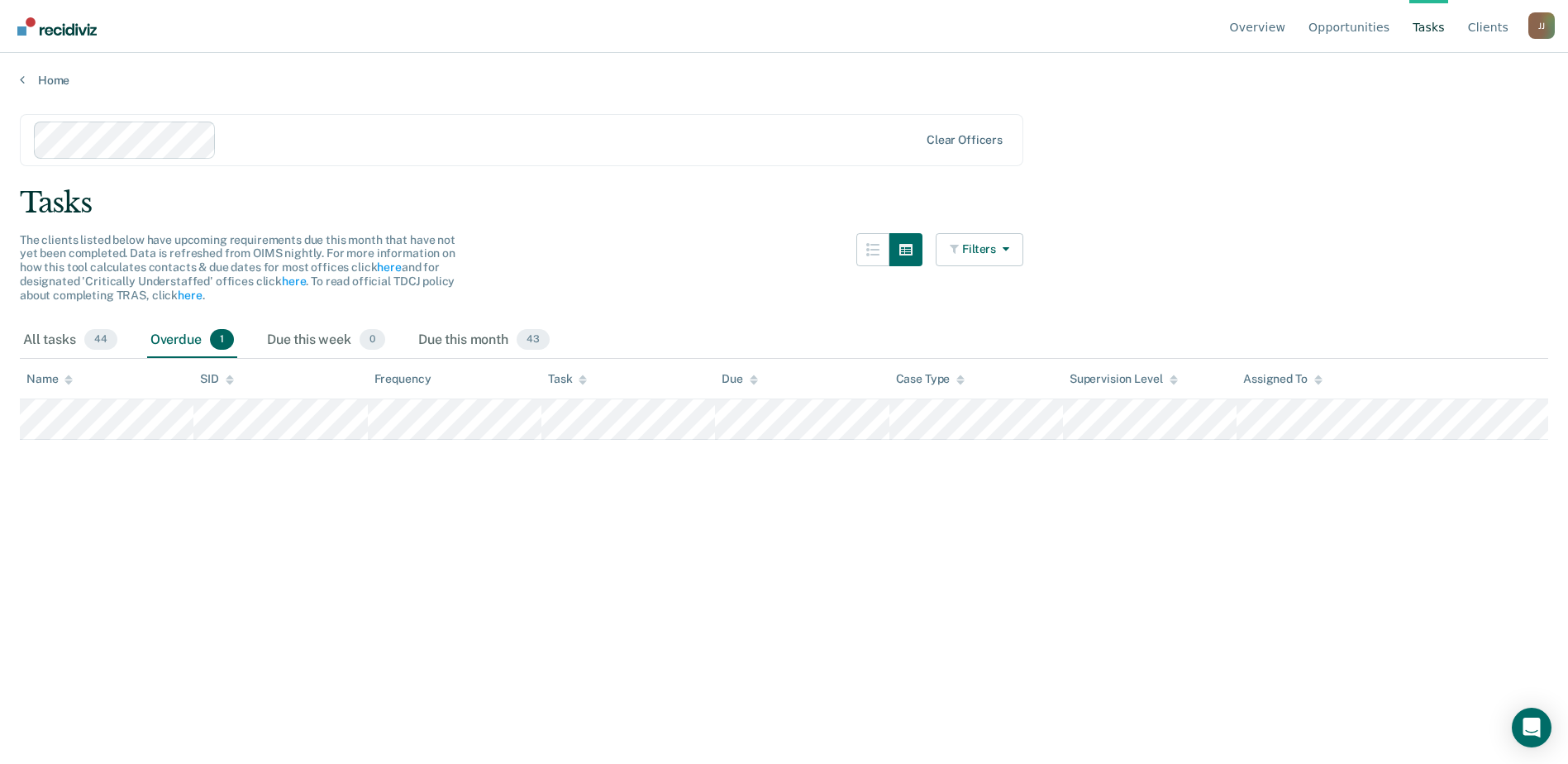
drag, startPoint x: 966, startPoint y: 567, endPoint x: 392, endPoint y: 733, distance: 597.5
click at [422, 743] on main "Clear officers Tasks The clients listed below have upcoming requirements due th…" at bounding box center [784, 424] width 1568 height 671
click at [1384, 440] on tr at bounding box center [784, 419] width 1528 height 41
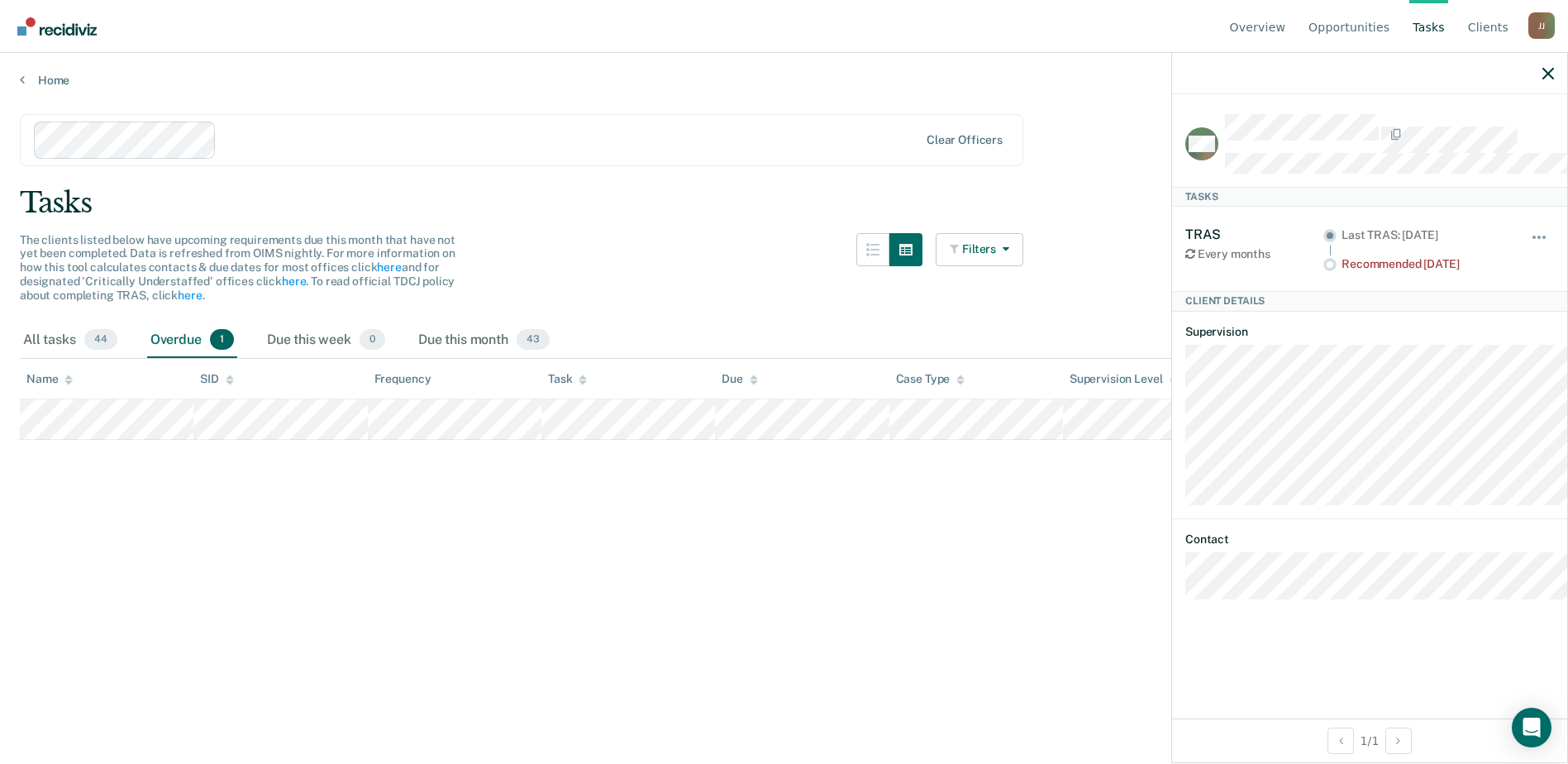
drag, startPoint x: 87, startPoint y: 644, endPoint x: 857, endPoint y: 683, distance: 771.0
click at [857, 683] on main "Clear officers Tasks The clients listed below have upcoming requirements due th…" at bounding box center [784, 424] width 1568 height 671
click at [1542, 79] on icon "button" at bounding box center [1548, 74] width 11 height 11
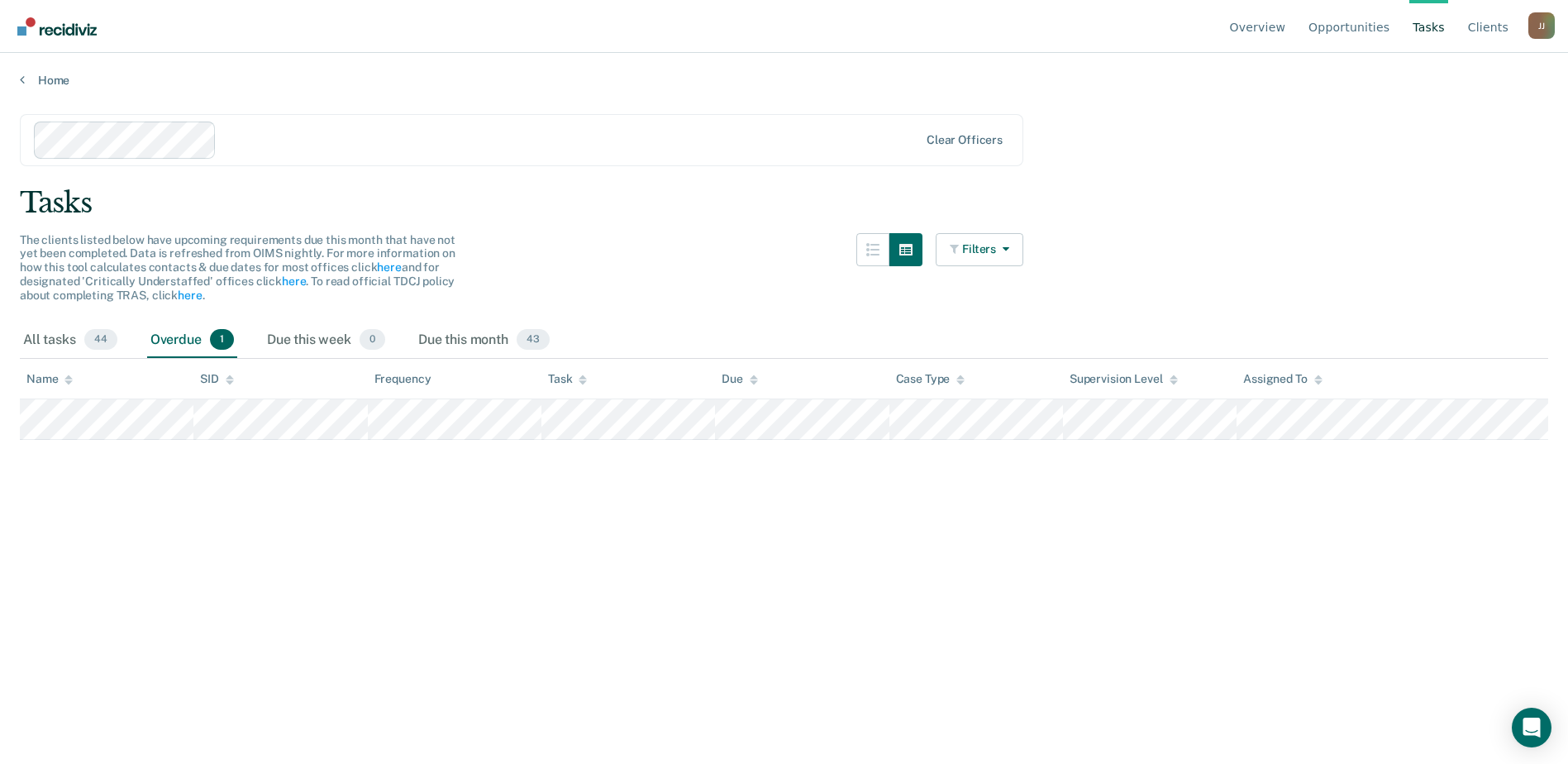
click at [1114, 440] on tr at bounding box center [784, 419] width 1528 height 41
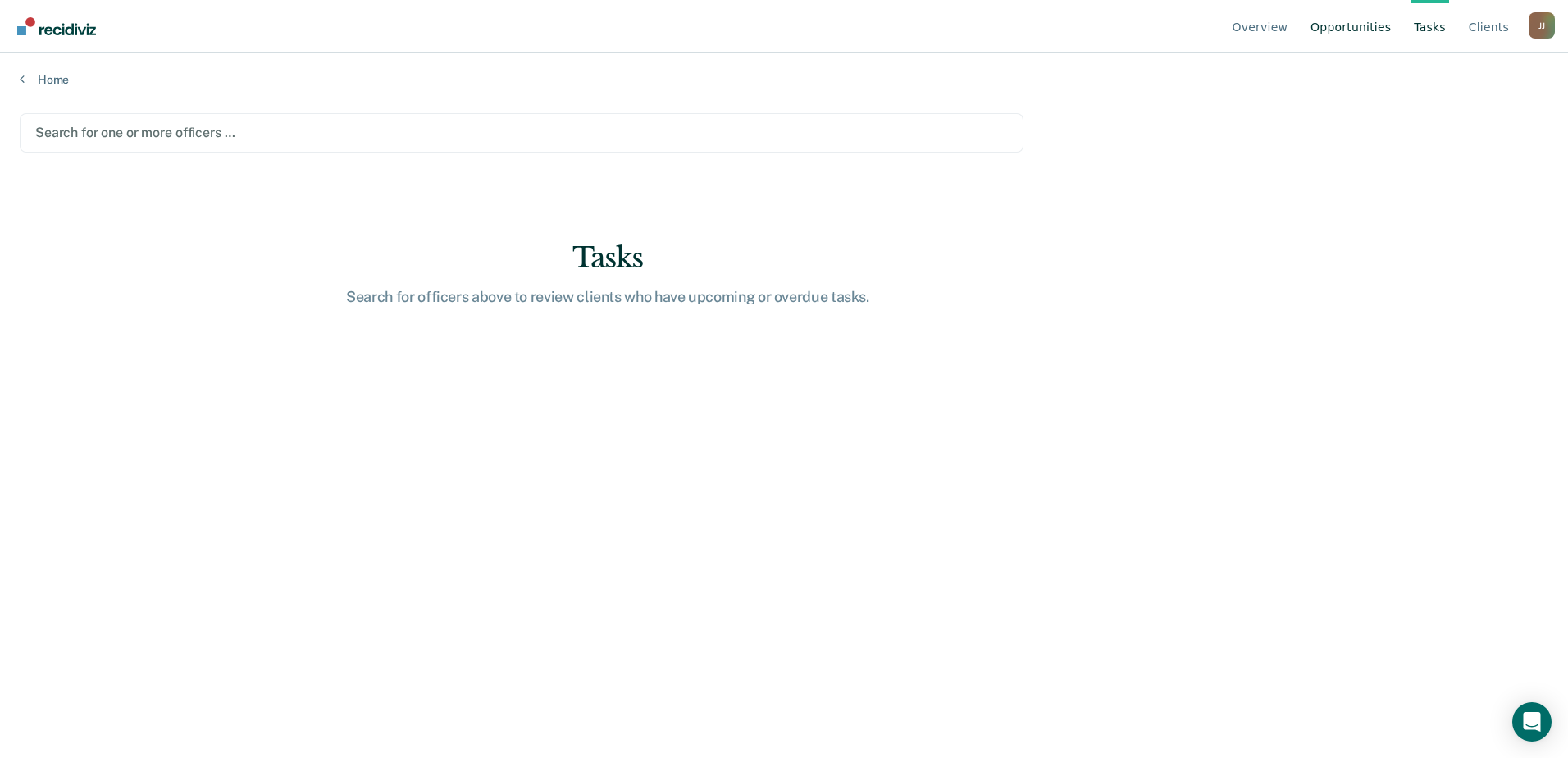
click at [1332, 38] on link "Opportunities" at bounding box center [1350, 26] width 87 height 53
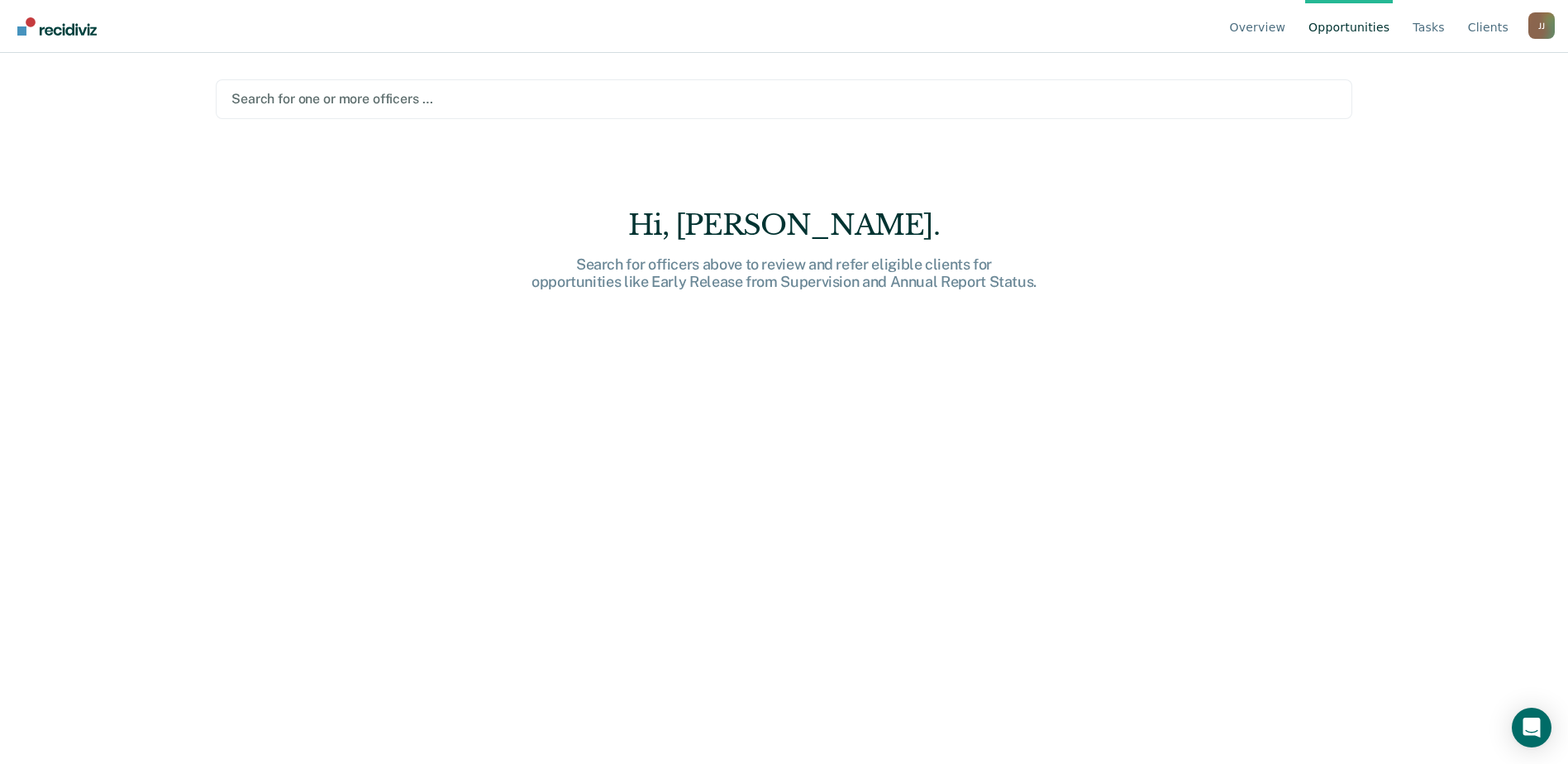
click at [1325, 43] on link "Opportunities" at bounding box center [1349, 26] width 88 height 53
click at [1342, 41] on link "Opportunities" at bounding box center [1349, 26] width 88 height 53
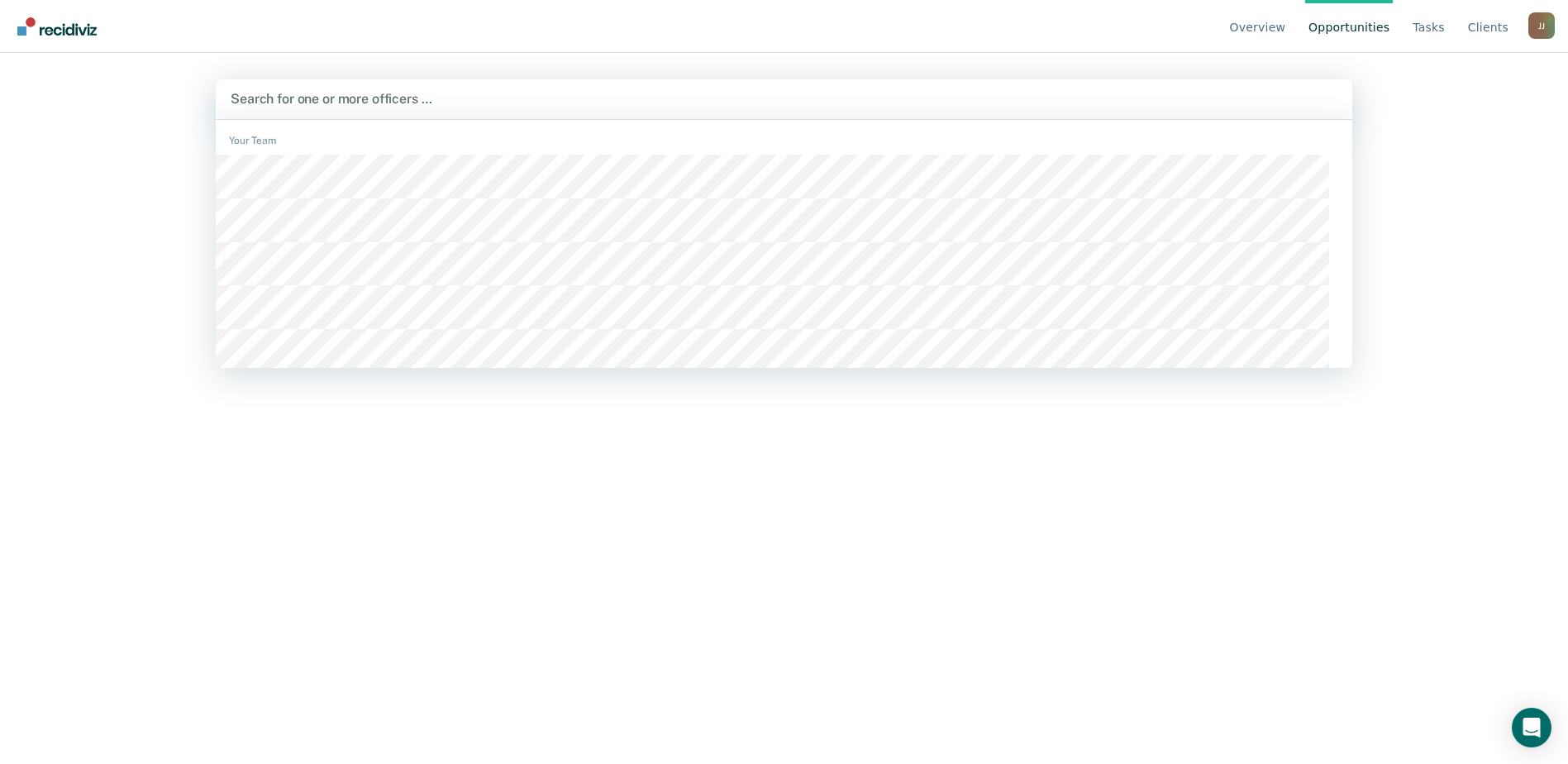
click at [544, 109] on div at bounding box center [784, 98] width 1107 height 19
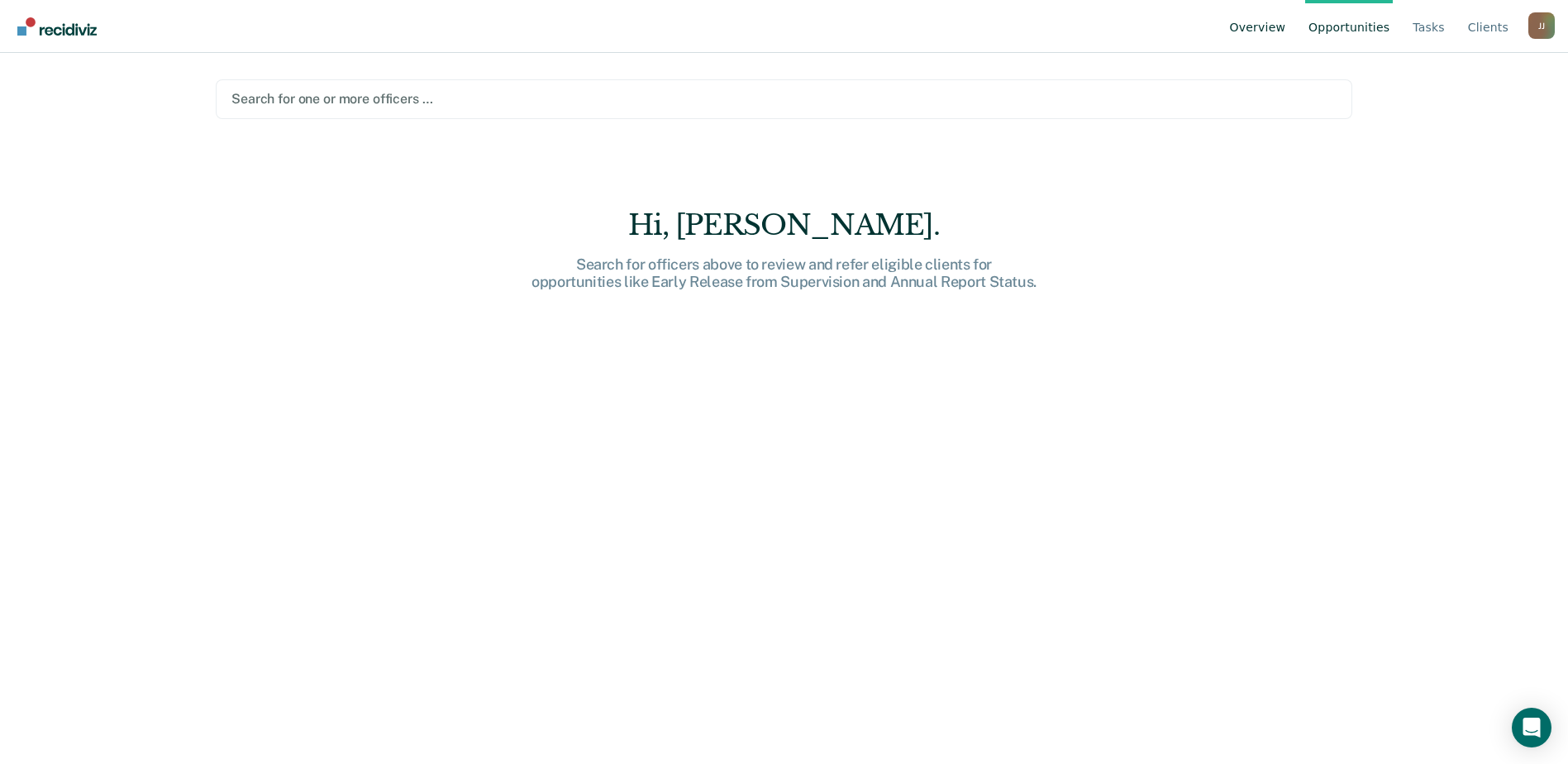
click at [1249, 36] on link "Overview" at bounding box center [1258, 26] width 62 height 53
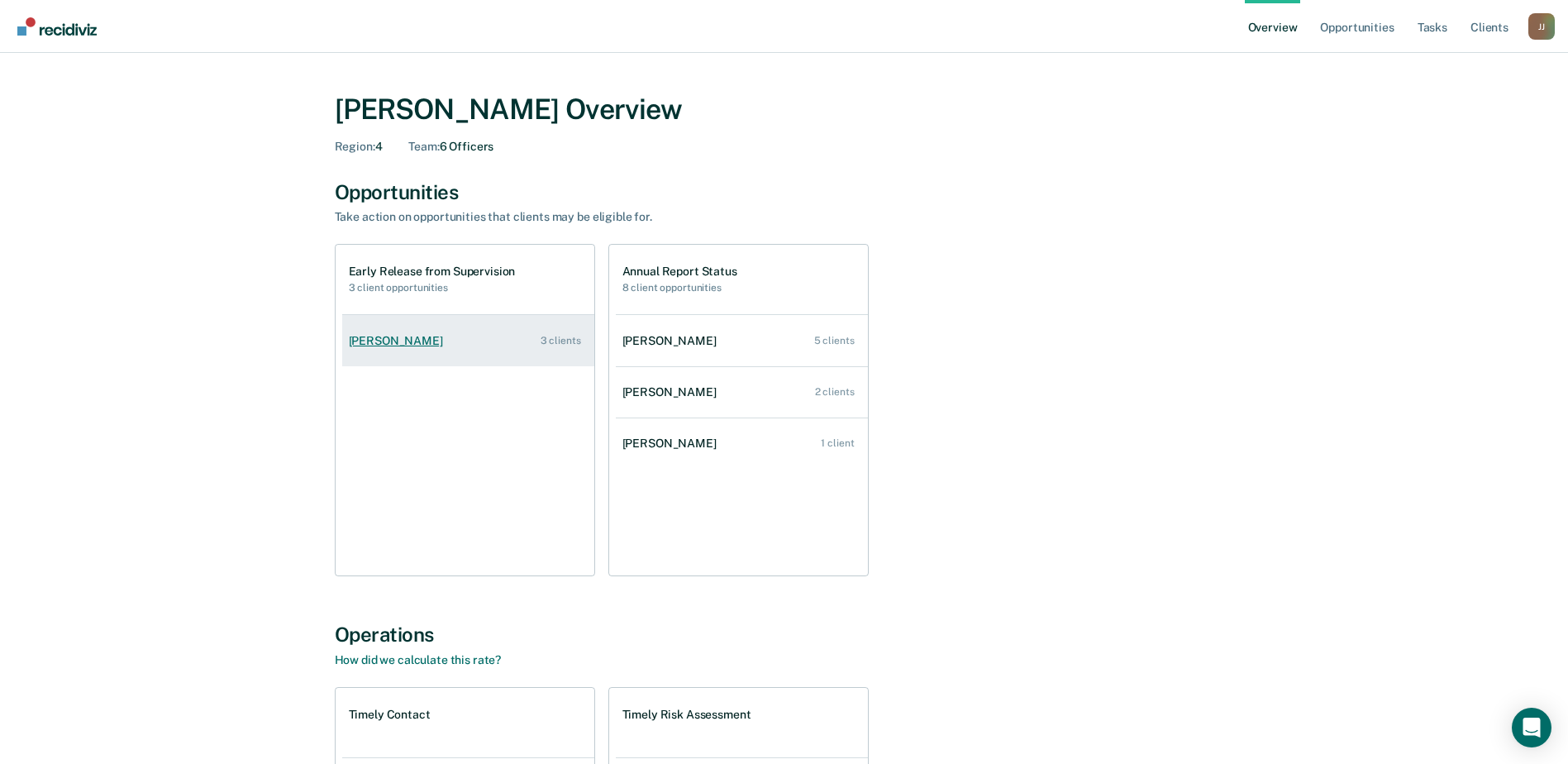
click at [349, 348] on div "[PERSON_NAME]" at bounding box center [399, 340] width 101 height 14
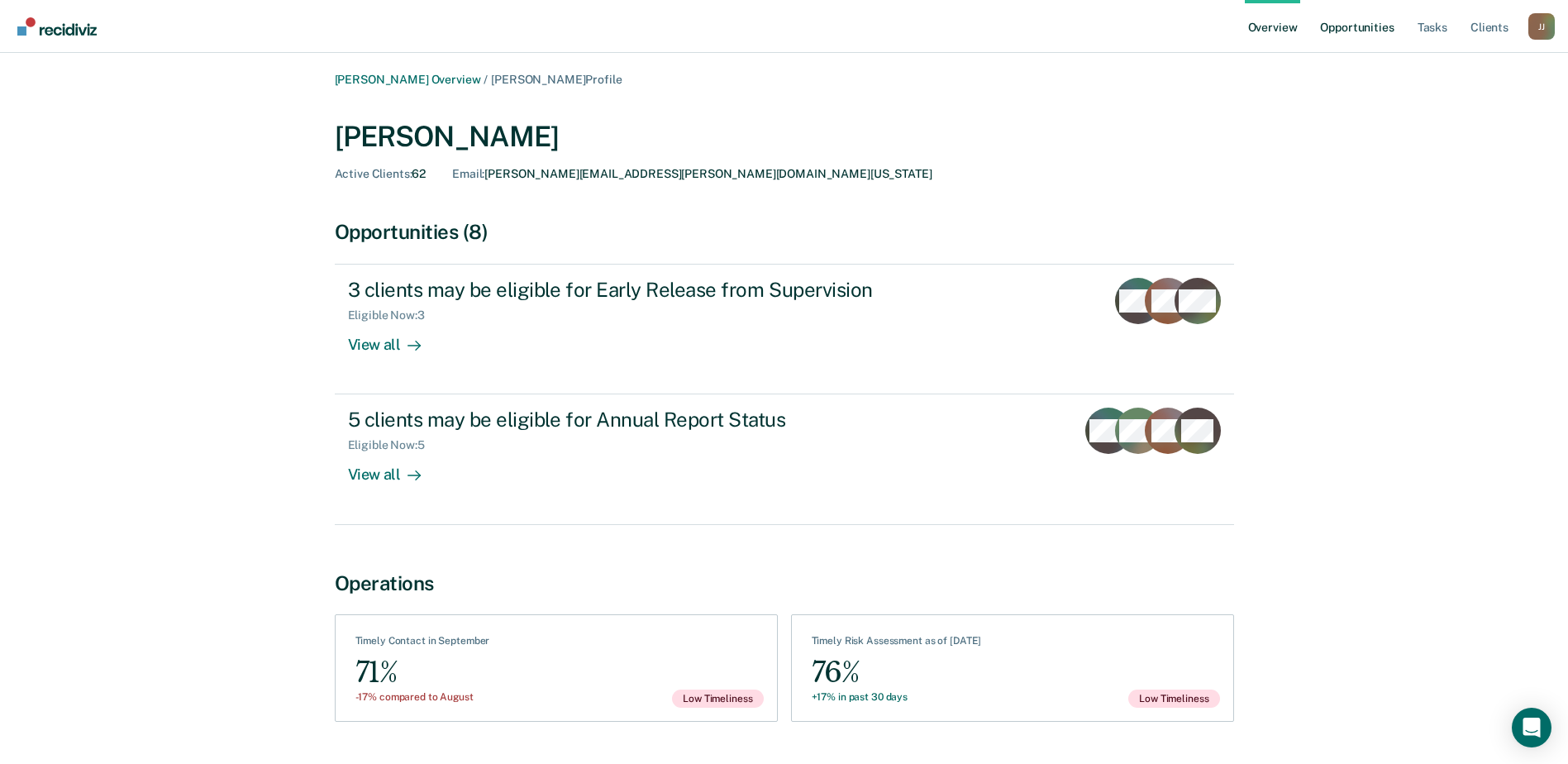
click at [1318, 43] on link "Opportunities" at bounding box center [1356, 26] width 80 height 53
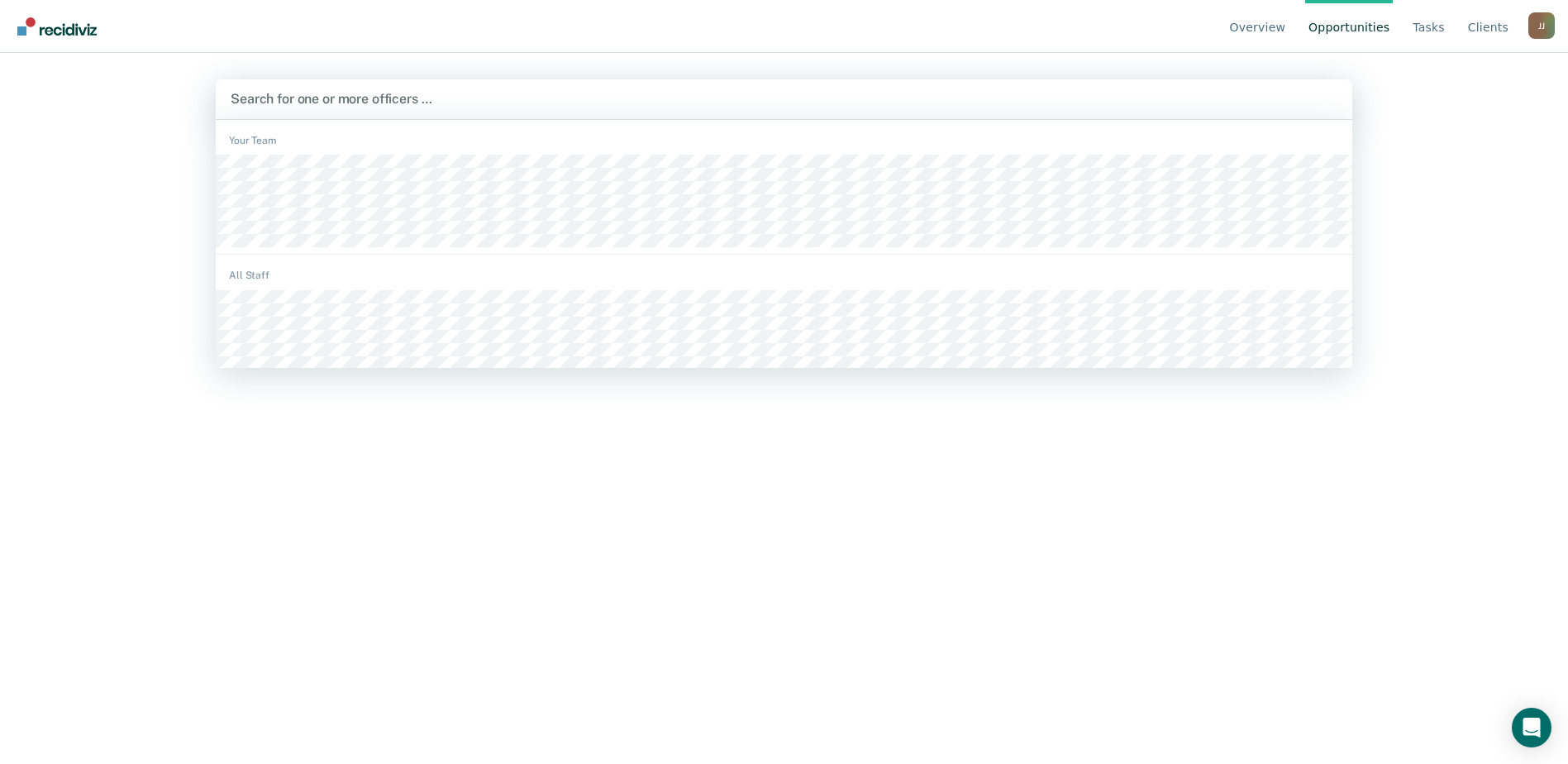
click at [510, 109] on div at bounding box center [784, 98] width 1107 height 19
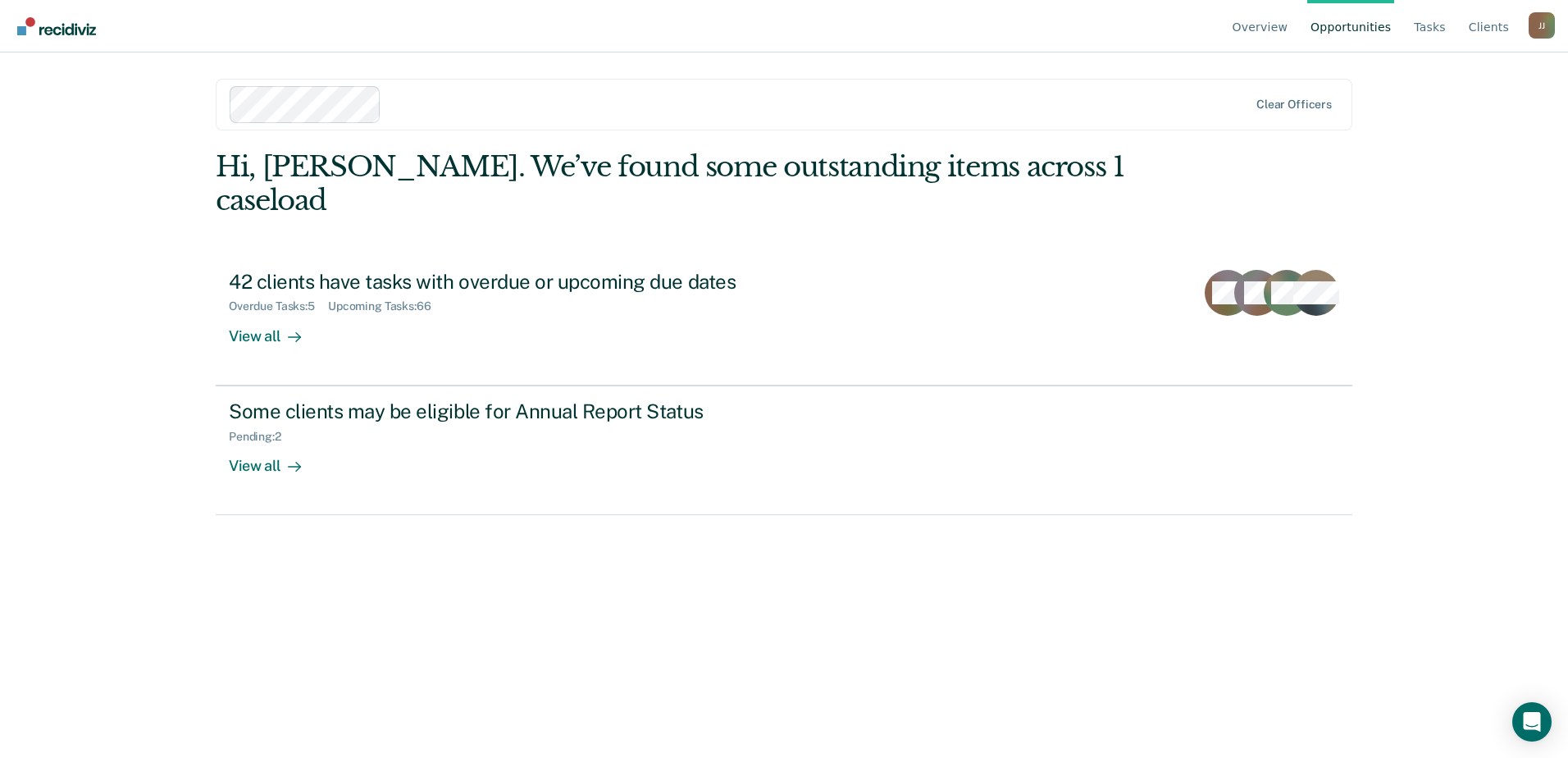
click at [1363, 43] on link "Opportunities" at bounding box center [1350, 26] width 87 height 53
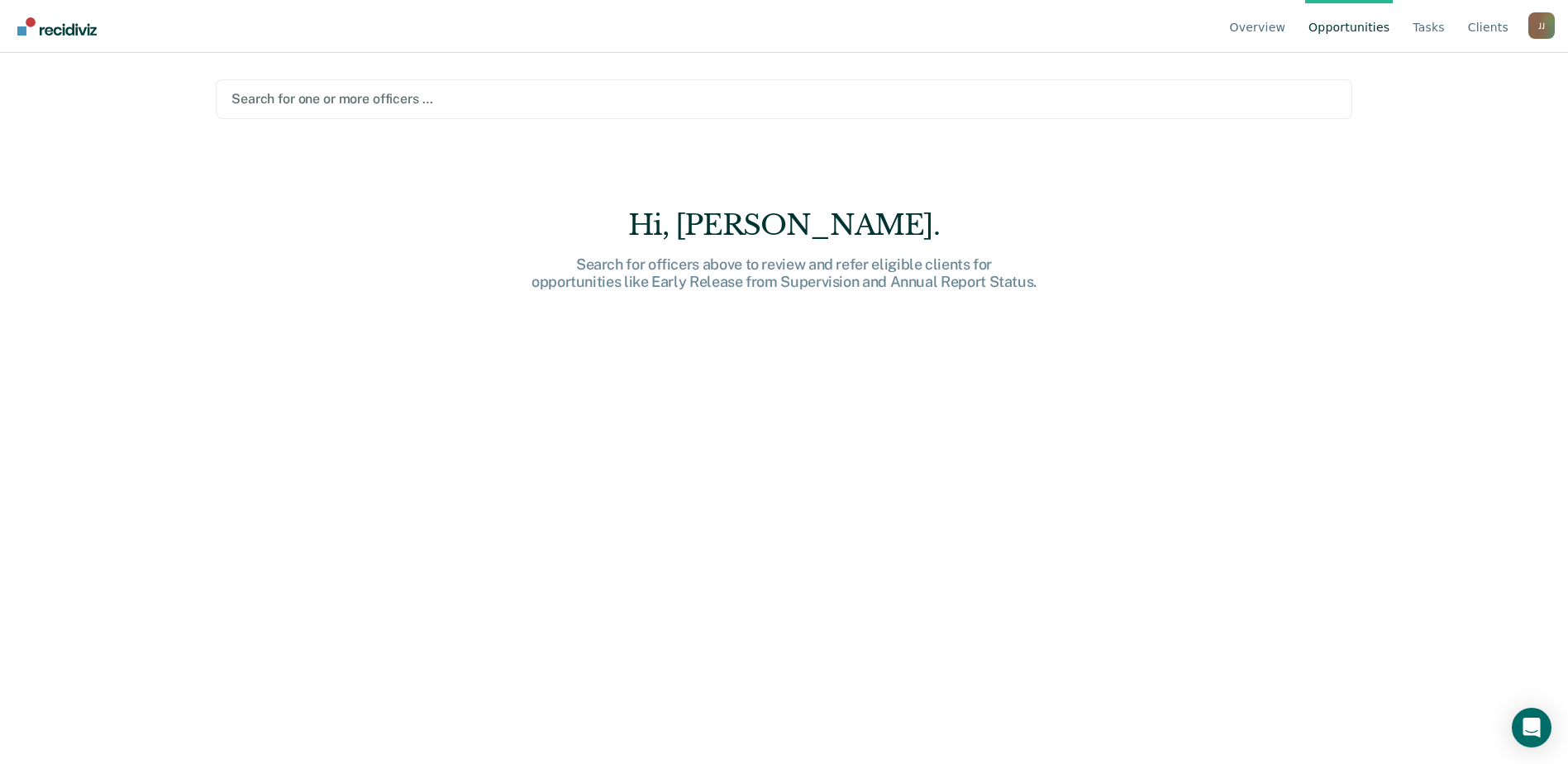
click at [455, 109] on div at bounding box center [784, 98] width 1105 height 19
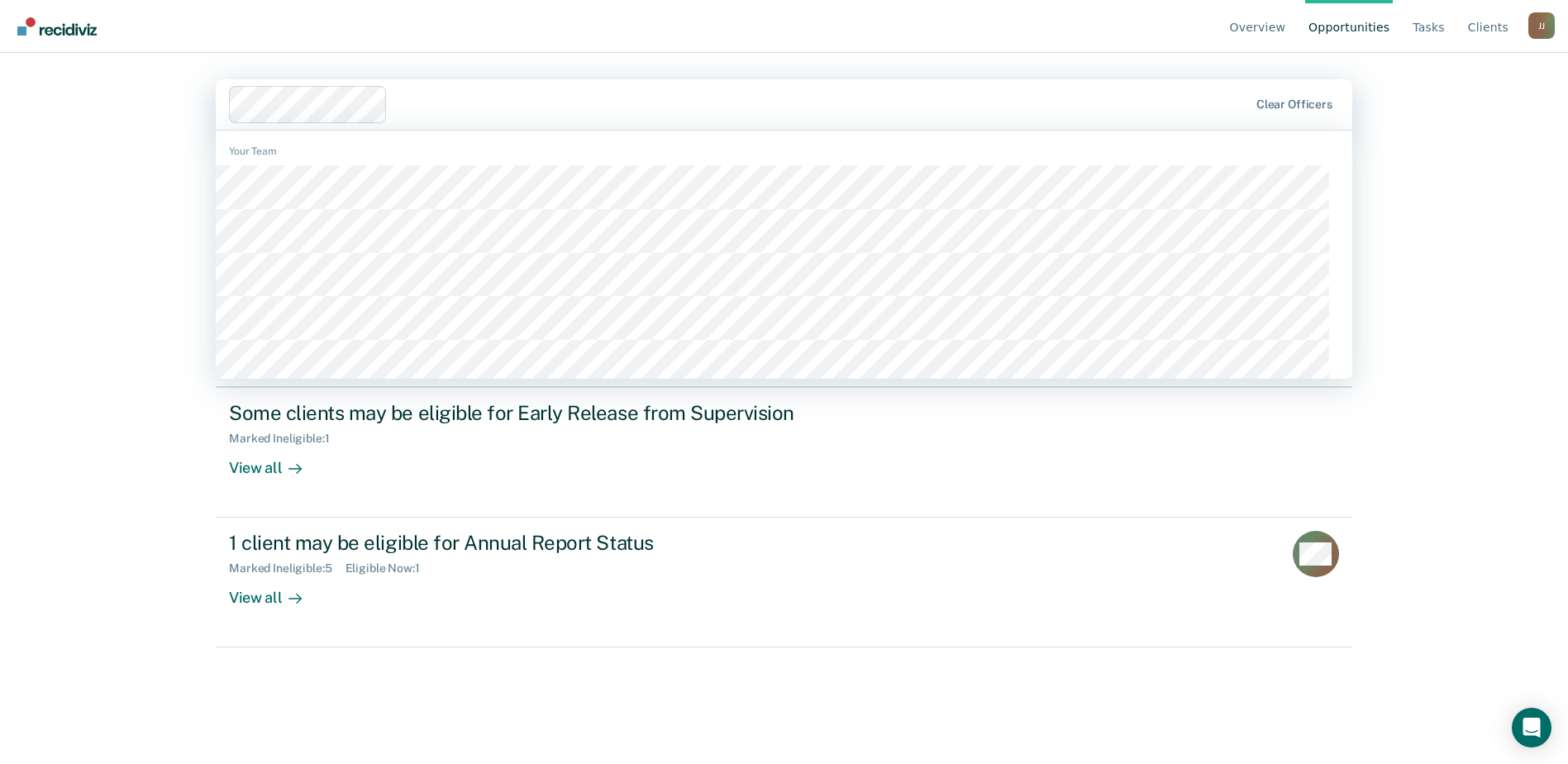
click at [718, 123] on div at bounding box center [739, 104] width 1021 height 37
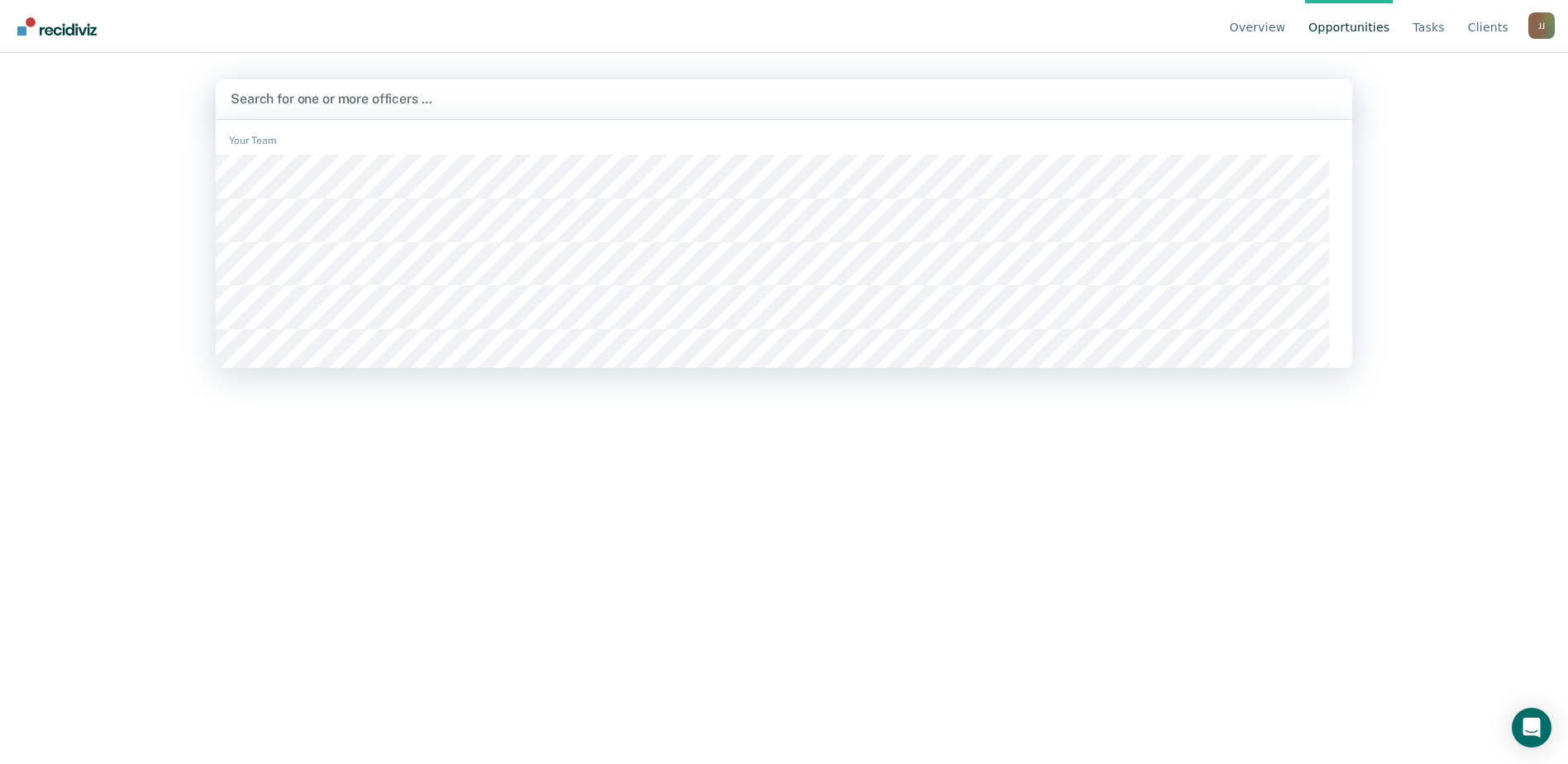
click at [374, 109] on div at bounding box center [784, 98] width 1107 height 19
click at [402, 109] on div at bounding box center [784, 98] width 1107 height 19
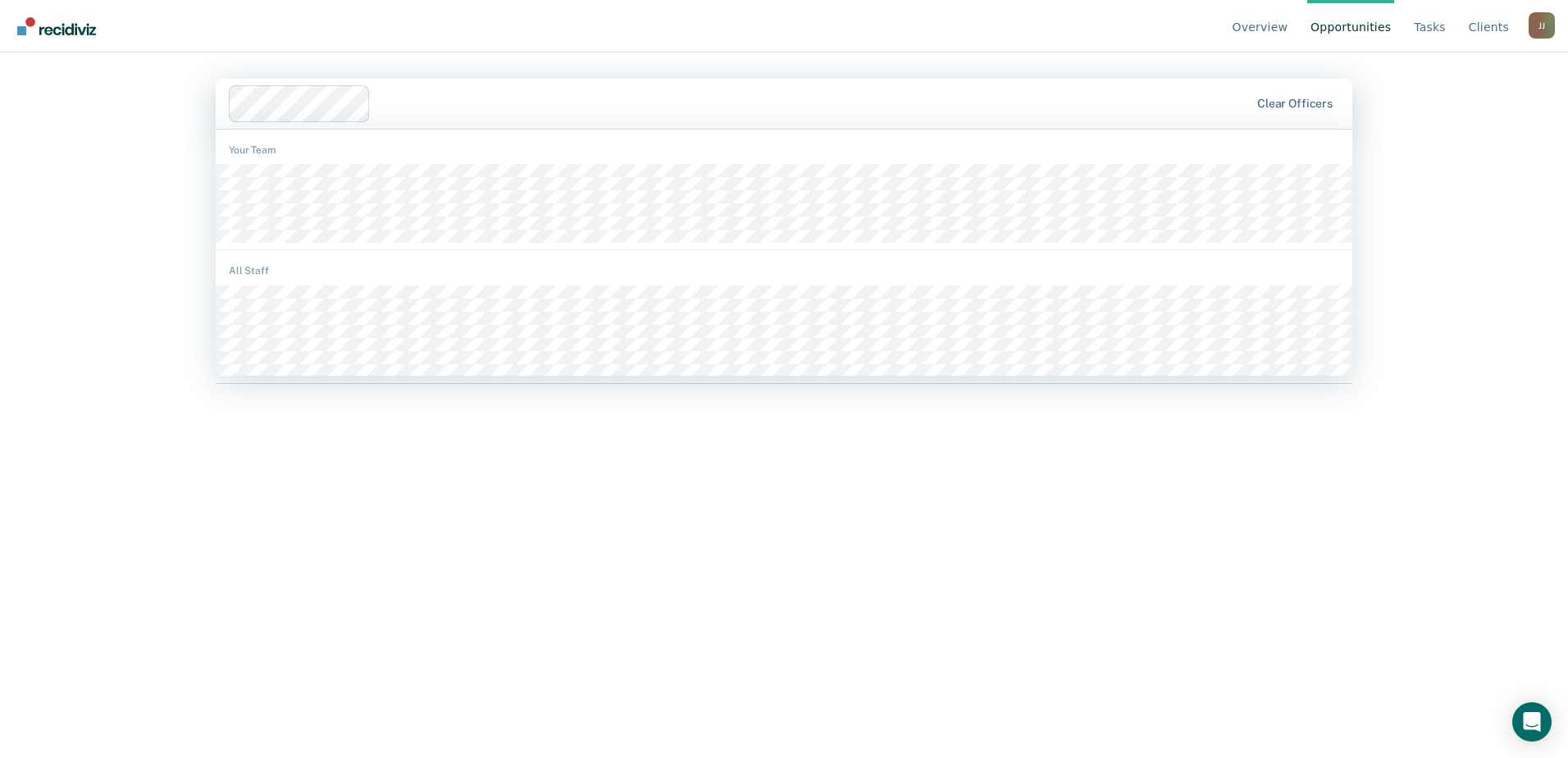
click at [461, 114] on div at bounding box center [813, 104] width 872 height 19
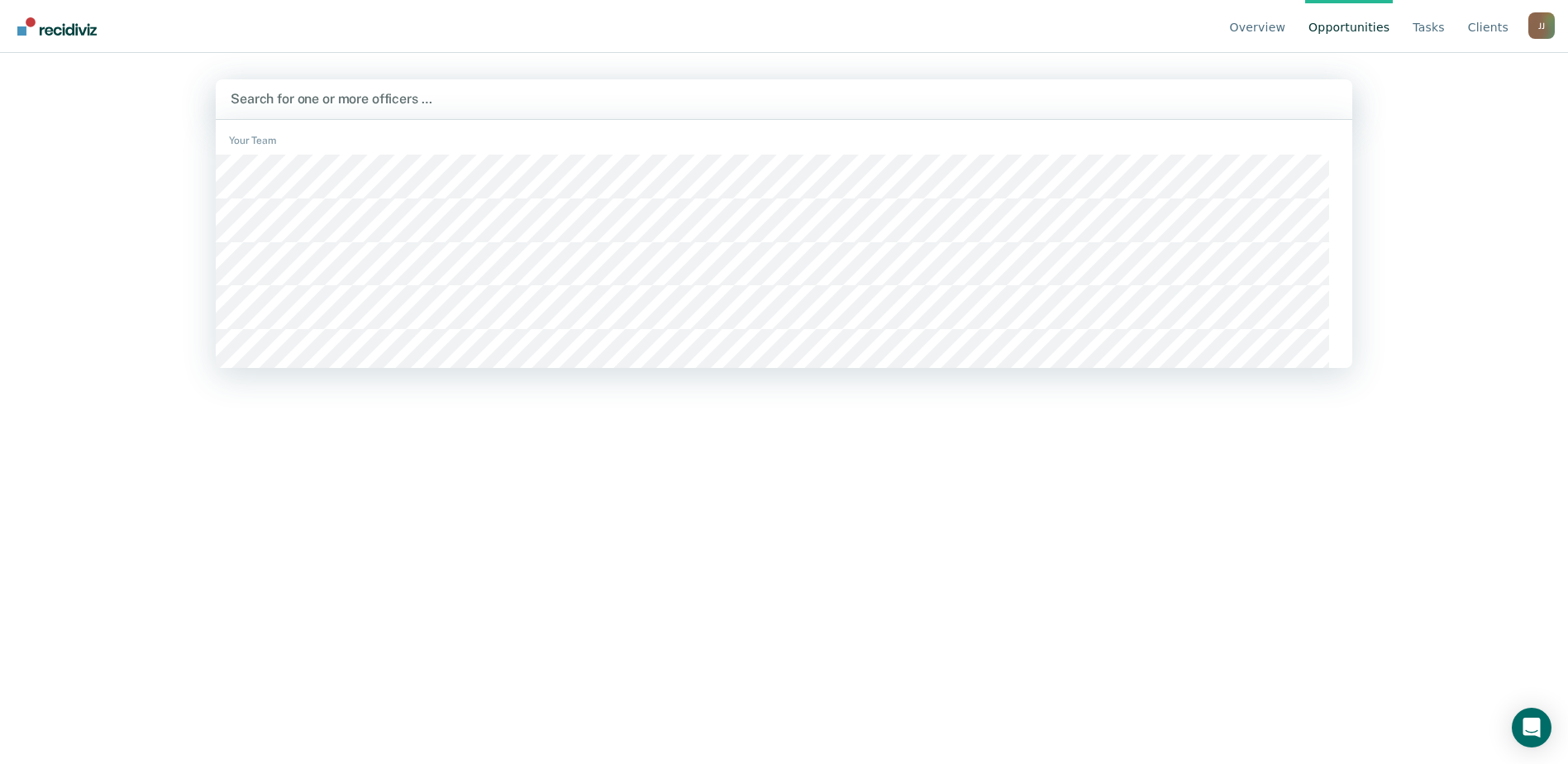
click at [407, 109] on div at bounding box center [784, 98] width 1107 height 19
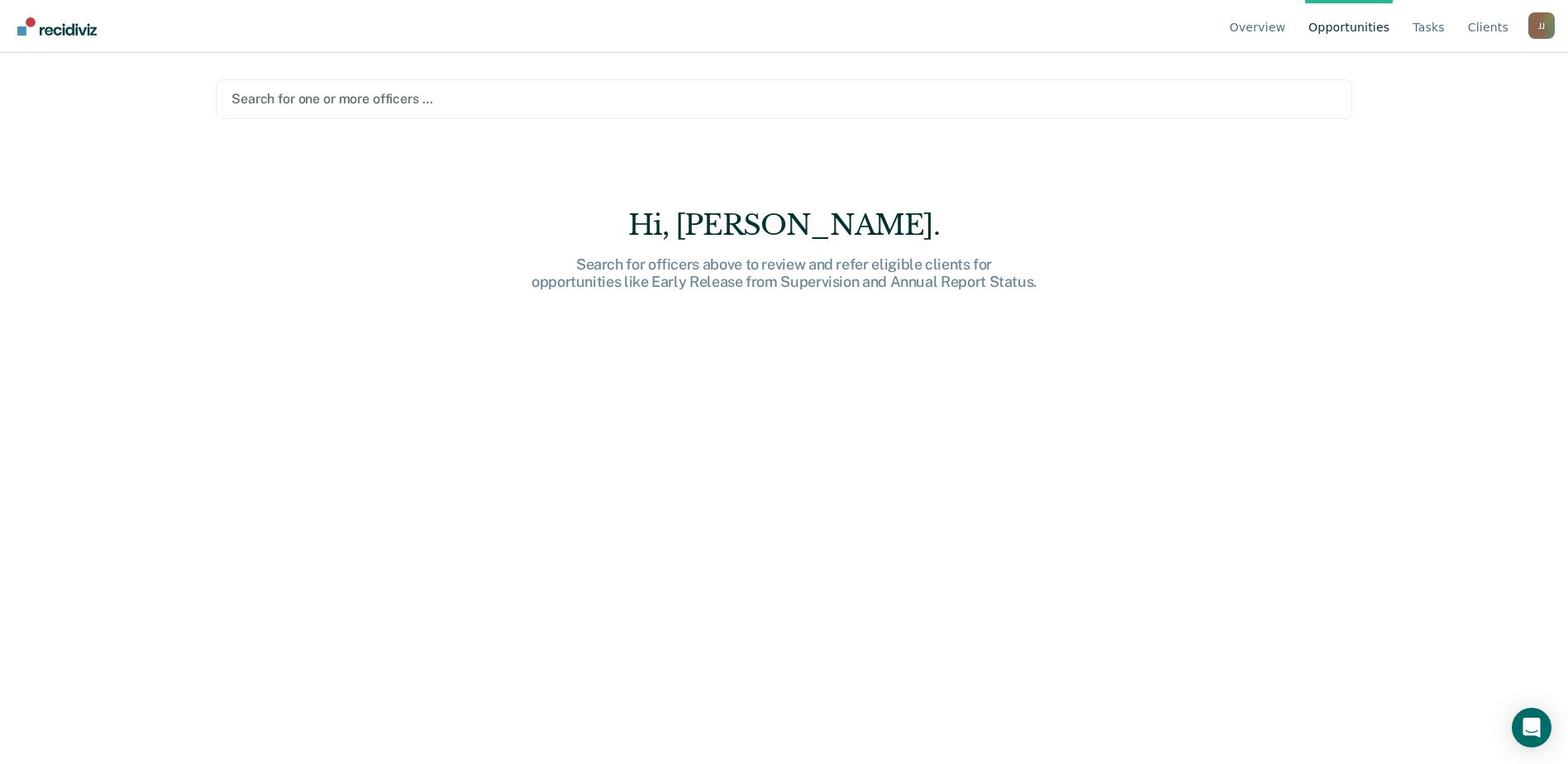
click at [1363, 43] on link "Opportunities" at bounding box center [1349, 26] width 88 height 53
click at [644, 109] on div at bounding box center [784, 98] width 1105 height 19
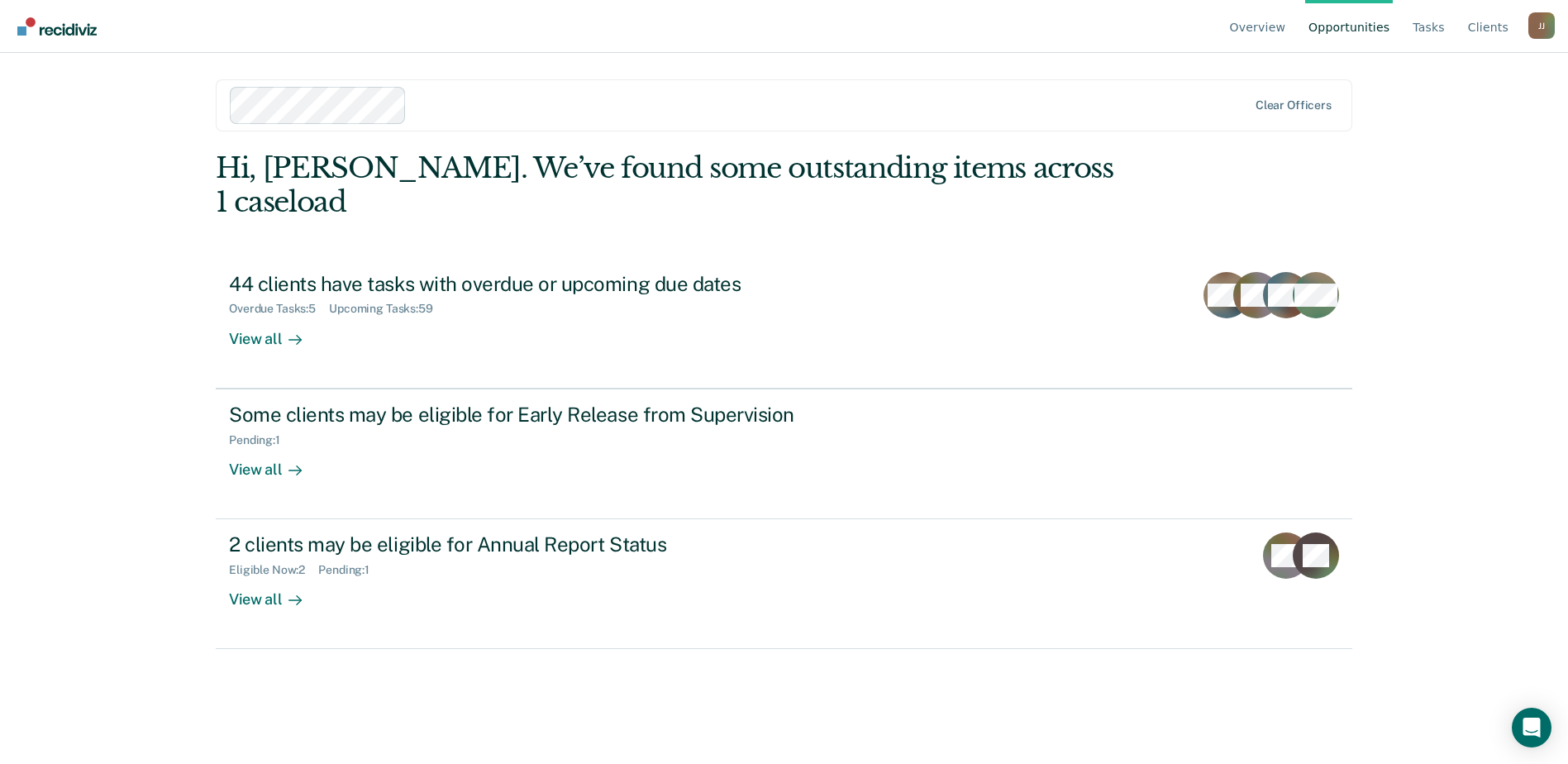
click at [1322, 47] on link "Opportunities" at bounding box center [1349, 26] width 88 height 53
